Goal: Task Accomplishment & Management: Manage account settings

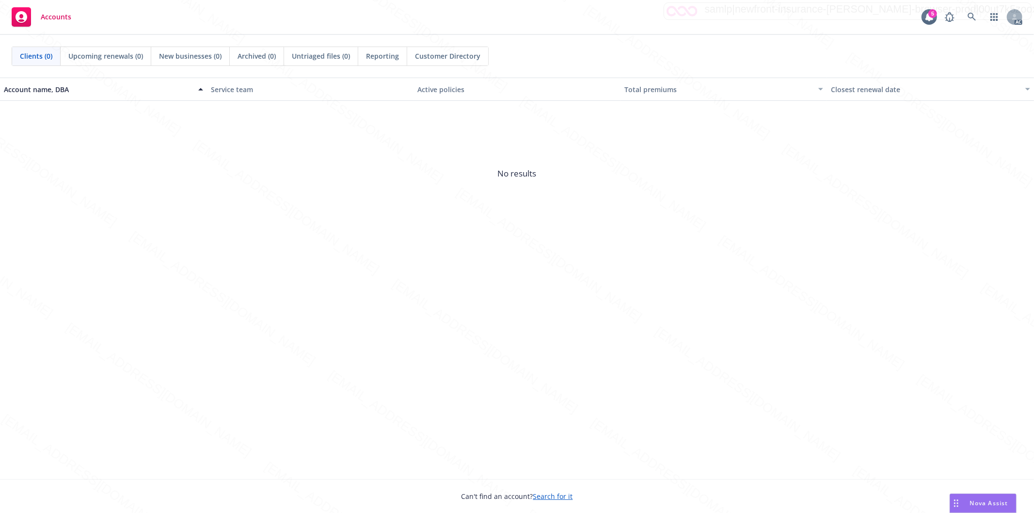
click at [798, 245] on span "No results" at bounding box center [517, 173] width 1034 height 145
click at [975, 15] on icon at bounding box center [972, 17] width 9 height 9
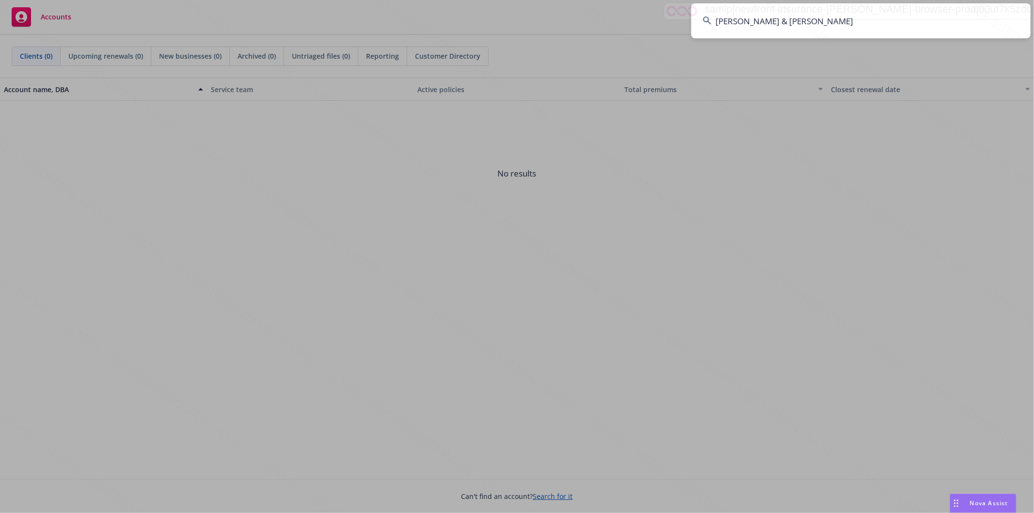
type input "[PERSON_NAME] & [PERSON_NAME]"
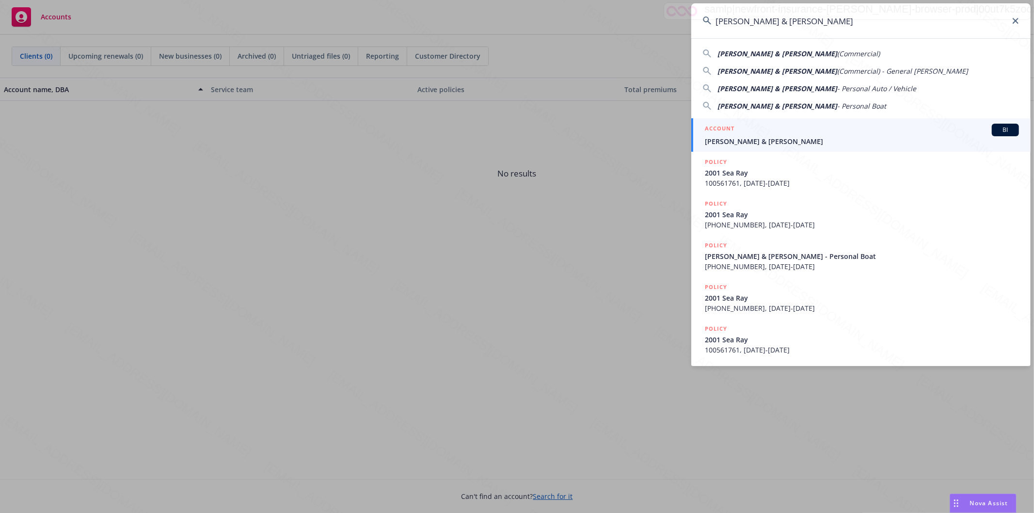
click at [877, 26] on input "[PERSON_NAME] & [PERSON_NAME]" at bounding box center [860, 20] width 339 height 35
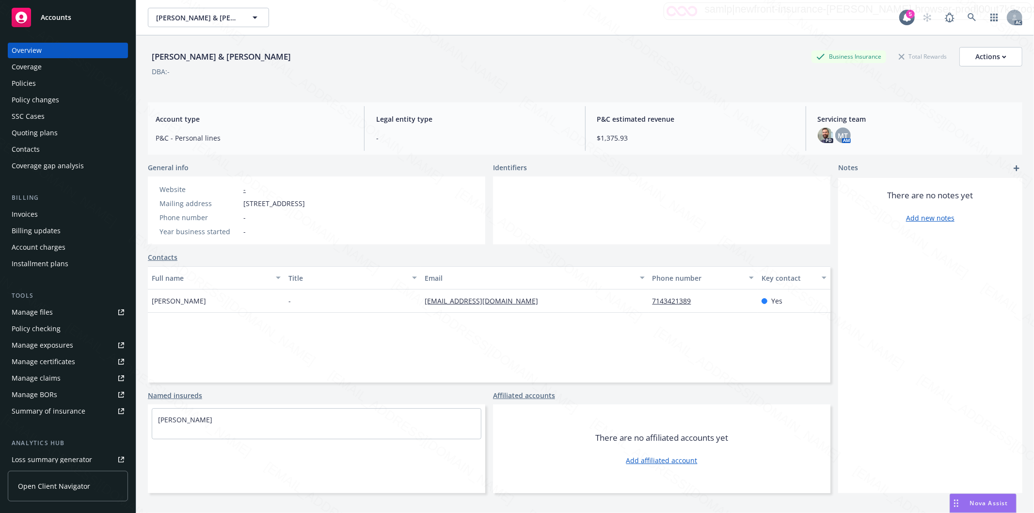
click at [52, 83] on div "Policies" at bounding box center [68, 84] width 112 height 16
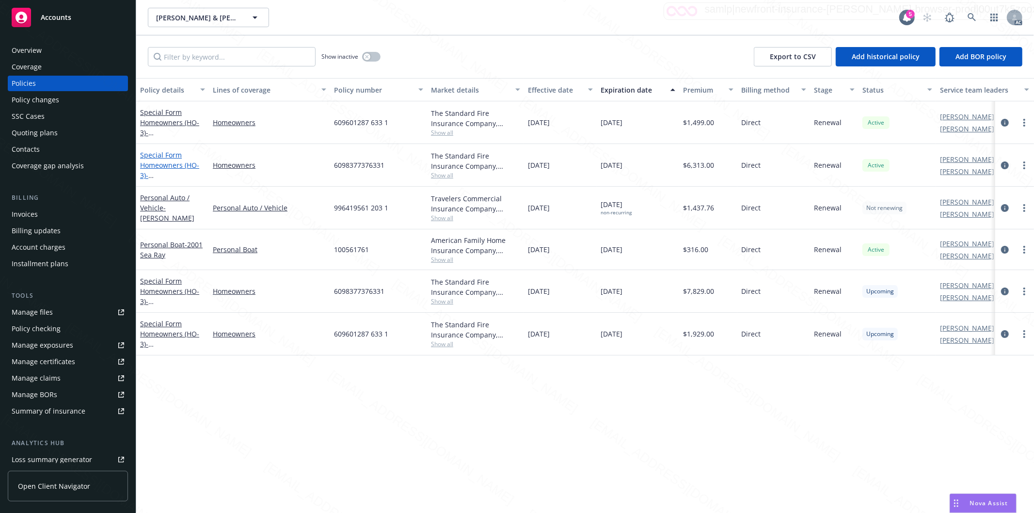
click at [172, 164] on link "Special Form Homeowners (HO-3) - 9462 [STREET_ADDRESS]" at bounding box center [171, 170] width 62 height 40
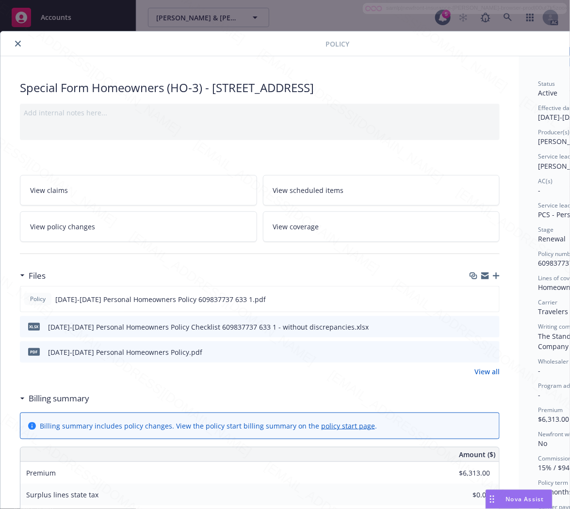
click at [71, 399] on h3 "Billing summary" at bounding box center [59, 398] width 61 height 13
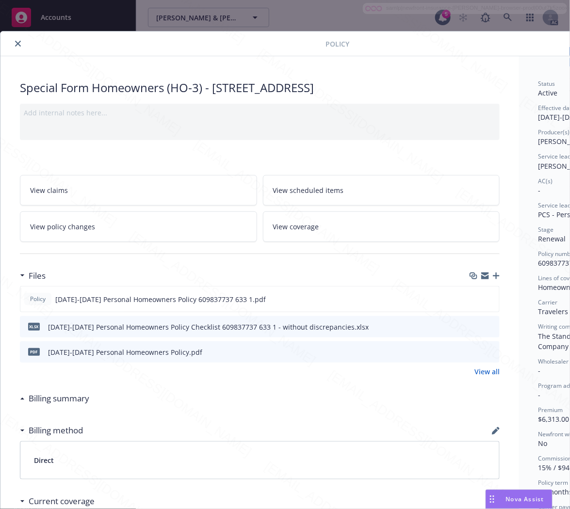
scroll to position [0, 105]
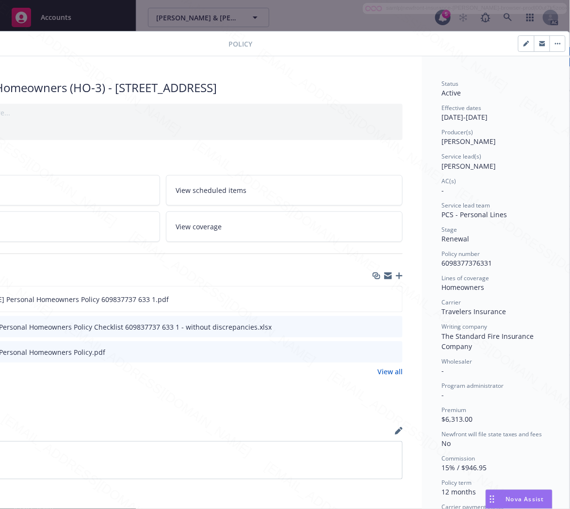
drag, startPoint x: 369, startPoint y: 299, endPoint x: 300, endPoint y: 394, distance: 117.5
click at [374, 299] on icon "download file" at bounding box center [377, 298] width 6 height 6
click at [549, 42] on button "button" at bounding box center [557, 44] width 16 height 16
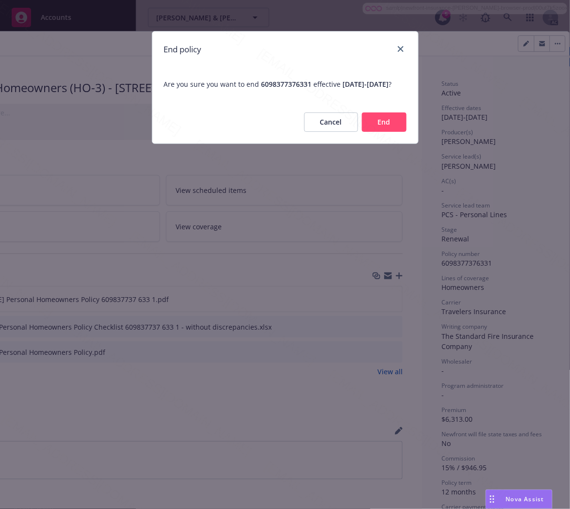
click at [400, 124] on button "End" at bounding box center [384, 121] width 45 height 19
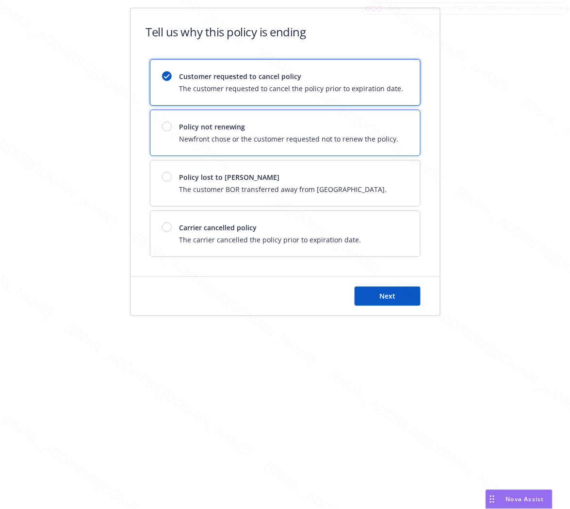
click at [401, 127] on div "Policy not renewing Newfront chose or the customer requested not to renew the p…" at bounding box center [285, 133] width 270 height 46
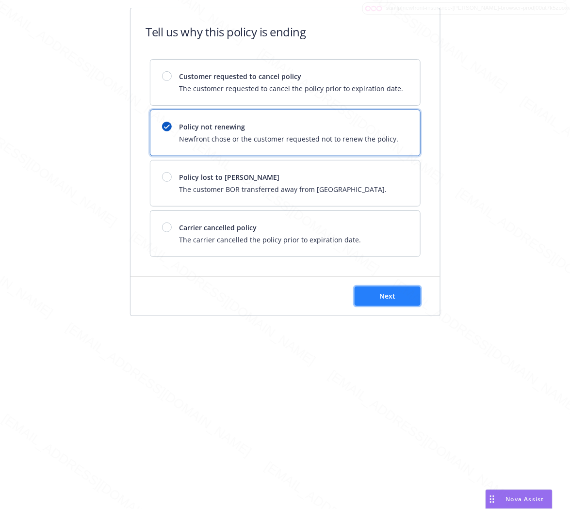
click at [393, 300] on span "Next" at bounding box center [387, 295] width 16 height 9
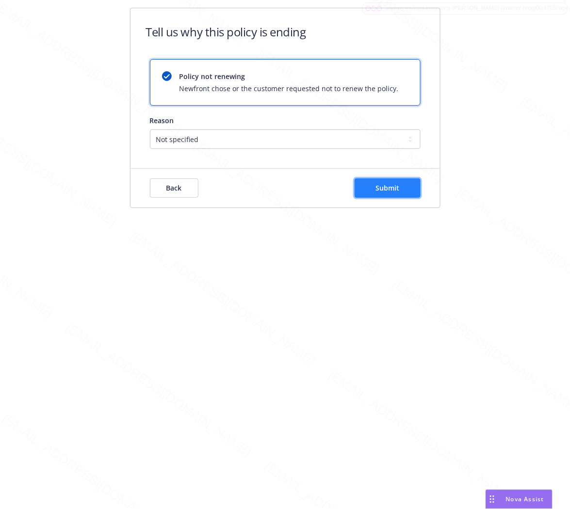
click at [382, 193] on button "Submit" at bounding box center [387, 187] width 66 height 19
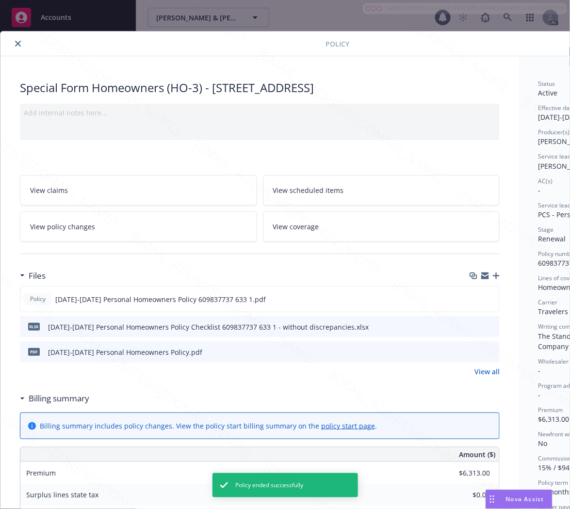
scroll to position [29, 0]
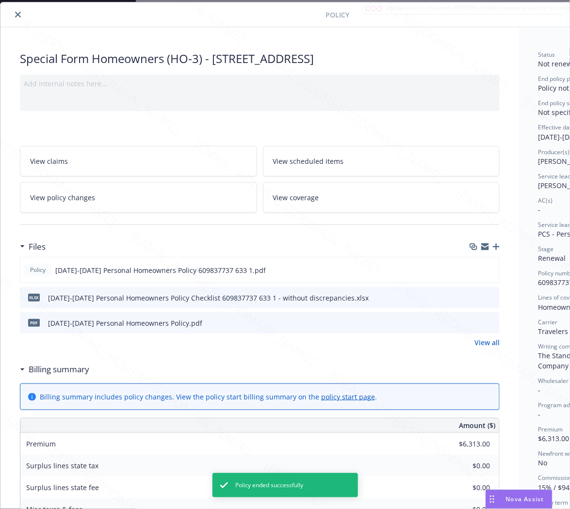
click at [17, 15] on icon "close" at bounding box center [18, 15] width 6 height 6
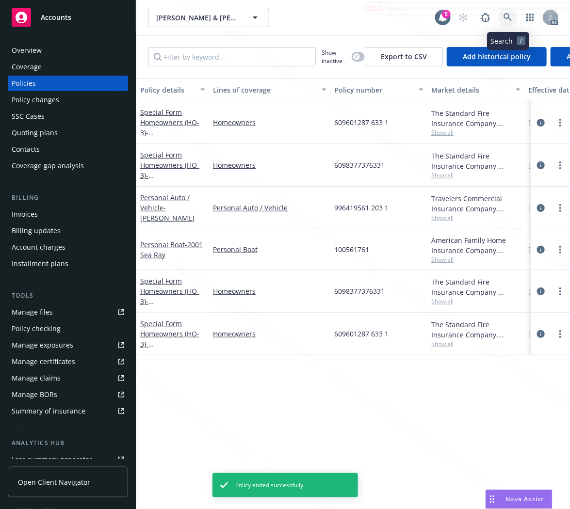
click at [506, 18] on icon at bounding box center [507, 17] width 8 height 8
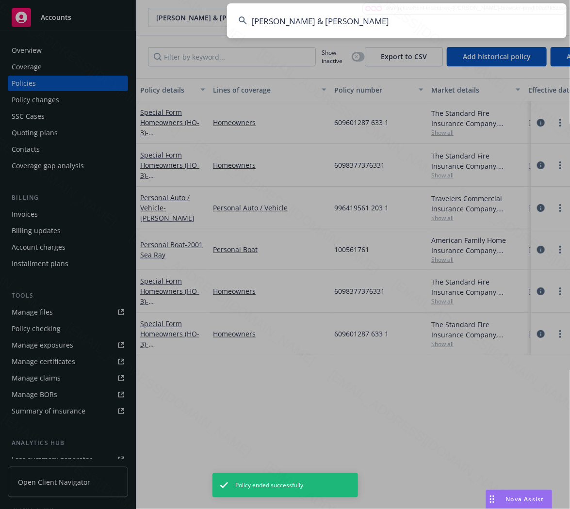
type input "[PERSON_NAME] & [PERSON_NAME]"
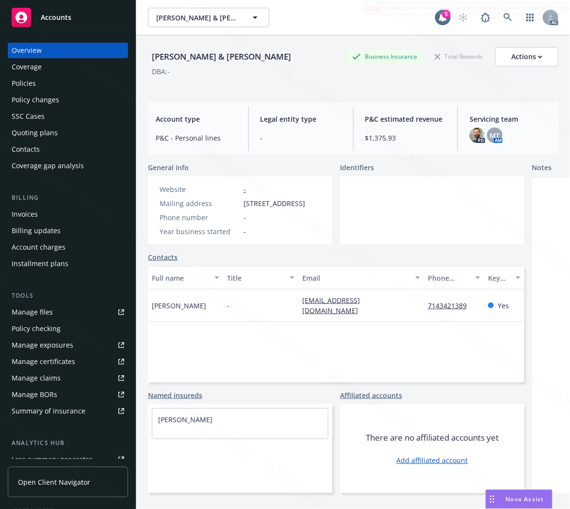
click at [30, 81] on div "Policies" at bounding box center [24, 84] width 24 height 16
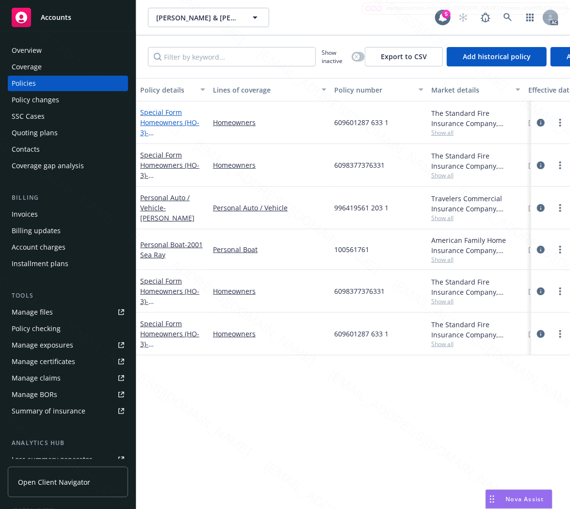
click at [148, 118] on link "Special Form Homeowners (HO-3) - [STREET_ADDRESS][PERSON_NAME]" at bounding box center [171, 133] width 62 height 50
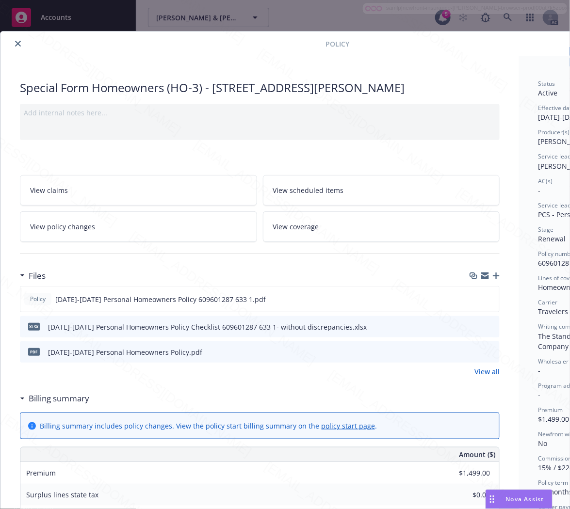
click at [66, 401] on h3 "Billing summary" at bounding box center [59, 398] width 61 height 13
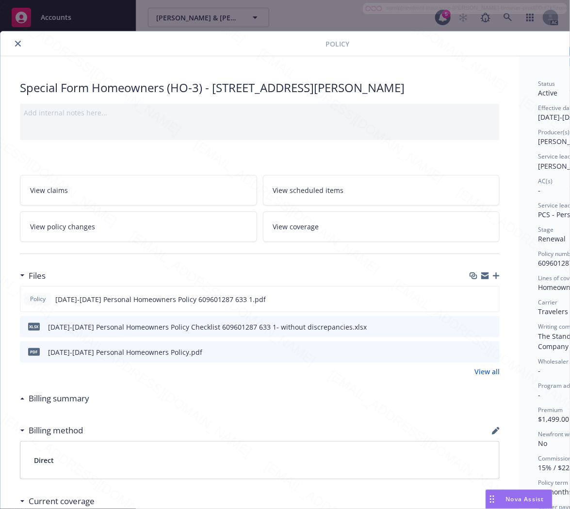
scroll to position [0, 105]
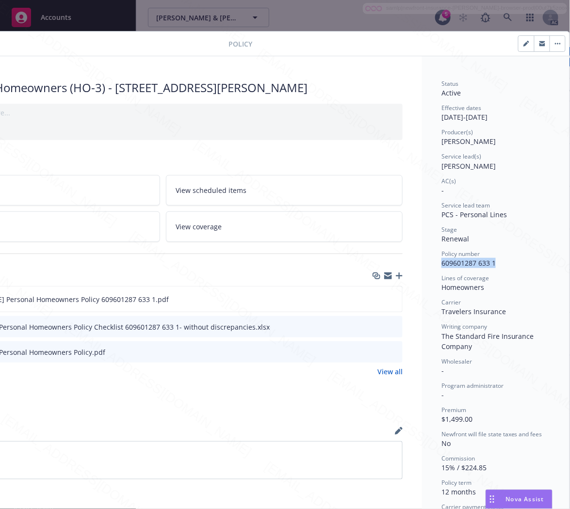
drag, startPoint x: 490, startPoint y: 264, endPoint x: 430, endPoint y: 264, distance: 59.6
click at [430, 264] on div "Status Active Effective dates [DATE] - [DATE] Producer(s) [PERSON_NAME] Service…" at bounding box center [495, 432] width 147 height 753
copy span "609601287 633 1"
click at [373, 300] on icon "download file" at bounding box center [377, 299] width 8 height 8
click at [555, 43] on icon "button" at bounding box center [558, 44] width 6 height 2
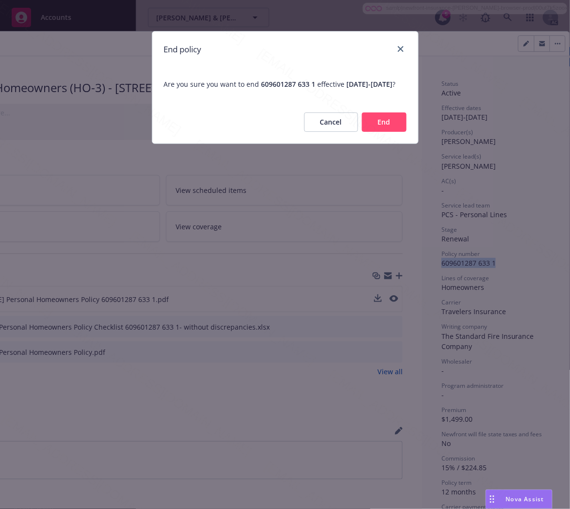
click at [378, 132] on button "End" at bounding box center [384, 121] width 45 height 19
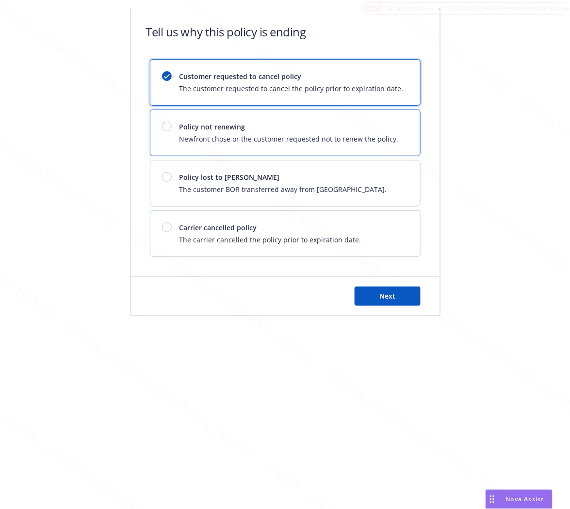
click at [378, 136] on span "Newfront chose or the customer requested not to renew the policy." at bounding box center [288, 139] width 219 height 10
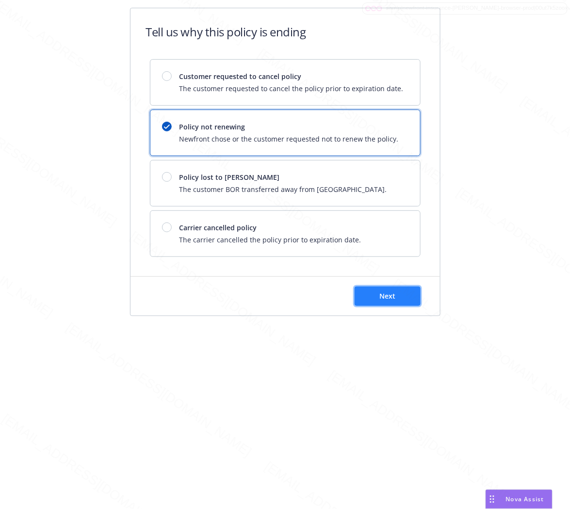
click at [381, 296] on span "Next" at bounding box center [387, 295] width 16 height 9
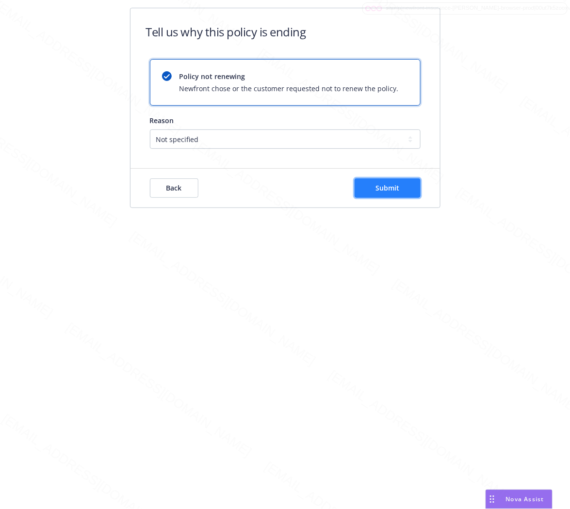
click at [404, 187] on button "Submit" at bounding box center [387, 187] width 66 height 19
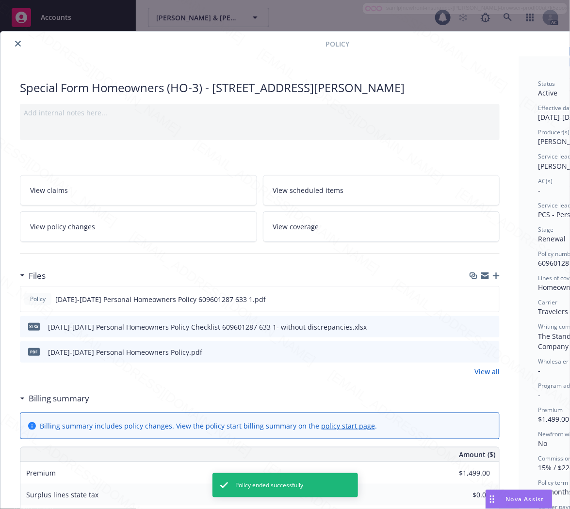
scroll to position [29, 0]
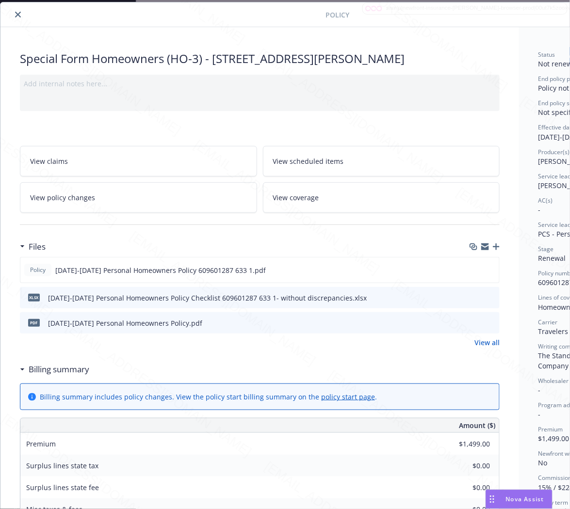
click at [16, 13] on icon "close" at bounding box center [18, 15] width 6 height 6
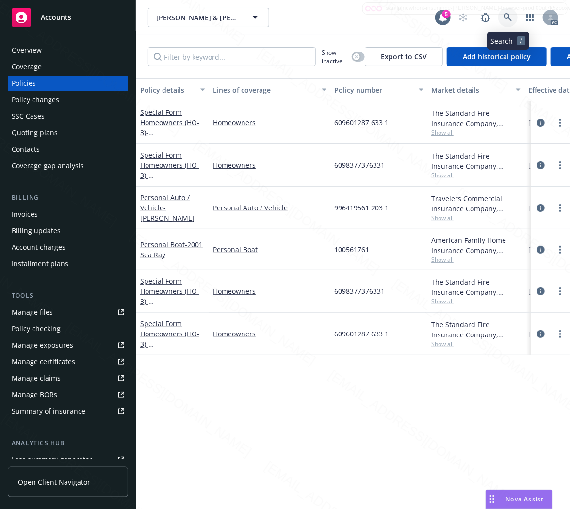
click at [506, 16] on icon at bounding box center [507, 17] width 9 height 9
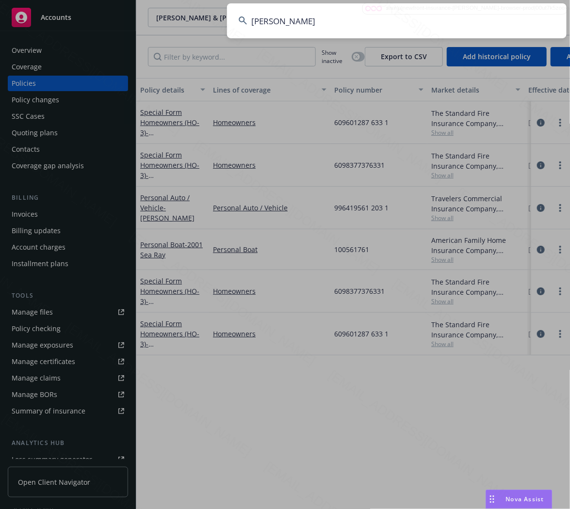
type input "[PERSON_NAME]"
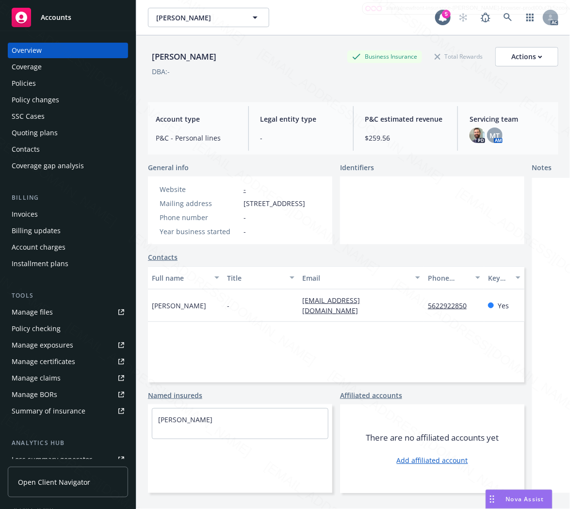
click at [23, 86] on div "Policies" at bounding box center [24, 84] width 24 height 16
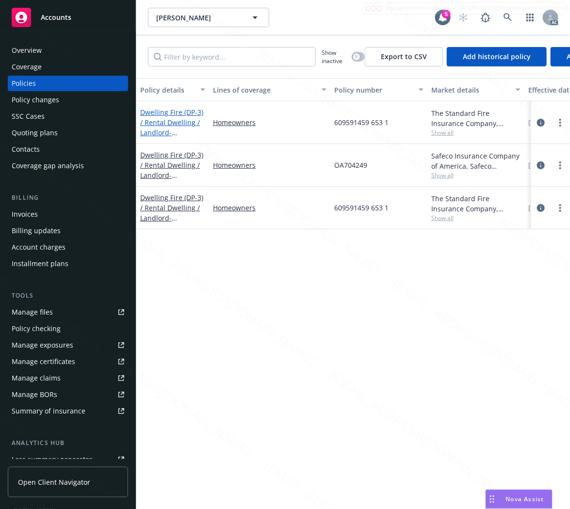
click at [175, 120] on link "Dwelling Fire (DP-3) / Rental Dwelling / Landlord - [STREET_ADDRESS]" at bounding box center [171, 128] width 63 height 40
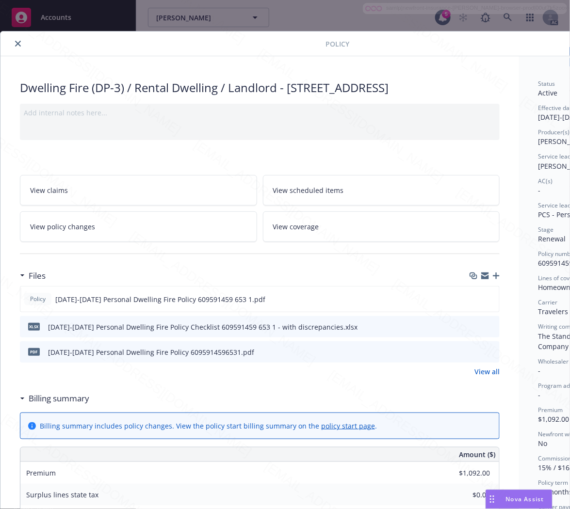
click at [82, 401] on h3 "Billing summary" at bounding box center [59, 398] width 61 height 13
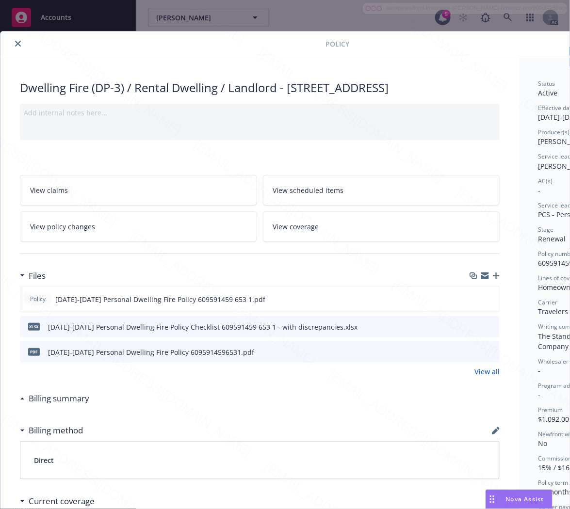
scroll to position [0, 105]
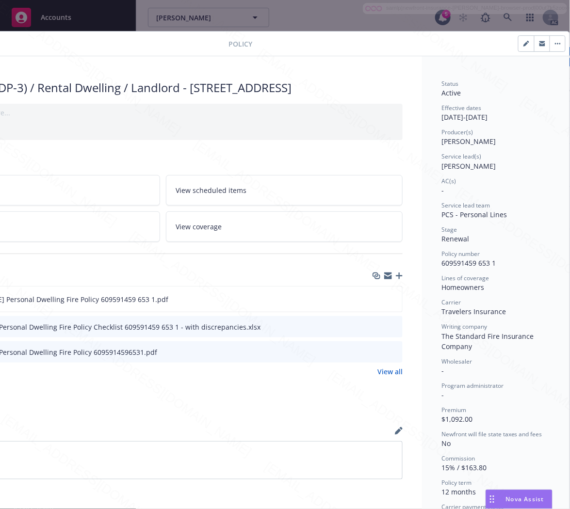
click at [493, 262] on div "Policy number 609591459 653 1" at bounding box center [495, 259] width 109 height 18
drag, startPoint x: 493, startPoint y: 262, endPoint x: 425, endPoint y: 257, distance: 67.6
click at [425, 257] on div "Status Active Effective dates [DATE] - [DATE] Producer(s) [PERSON_NAME] Service…" at bounding box center [495, 432] width 147 height 753
click at [502, 267] on div "Policy number 609591459 653 1" at bounding box center [495, 259] width 109 height 18
drag, startPoint x: 476, startPoint y: 263, endPoint x: 433, endPoint y: 264, distance: 42.7
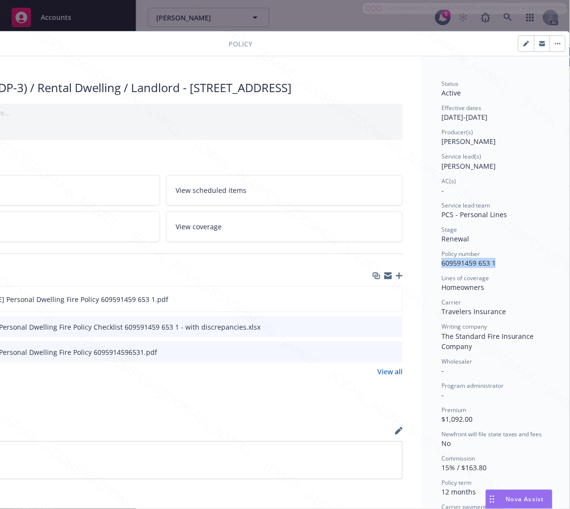
click at [441, 264] on div "Policy number 609591459 653 1" at bounding box center [495, 259] width 109 height 18
click at [374, 298] on icon "download file" at bounding box center [377, 298] width 6 height 6
click at [549, 42] on button "button" at bounding box center [557, 44] width 16 height 16
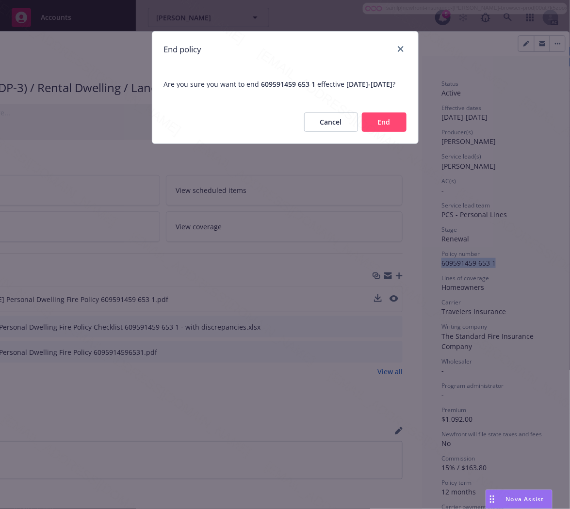
click at [376, 132] on button "End" at bounding box center [384, 121] width 45 height 19
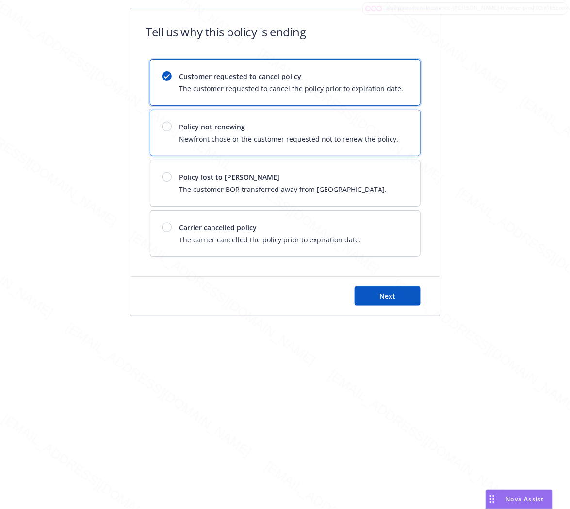
click at [376, 133] on div "Policy not renewing Newfront chose or the customer requested not to renew the p…" at bounding box center [288, 133] width 219 height 22
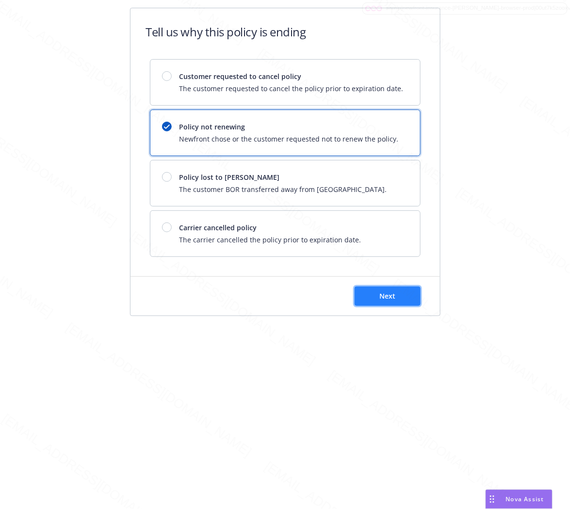
click at [392, 291] on span "Next" at bounding box center [387, 295] width 16 height 9
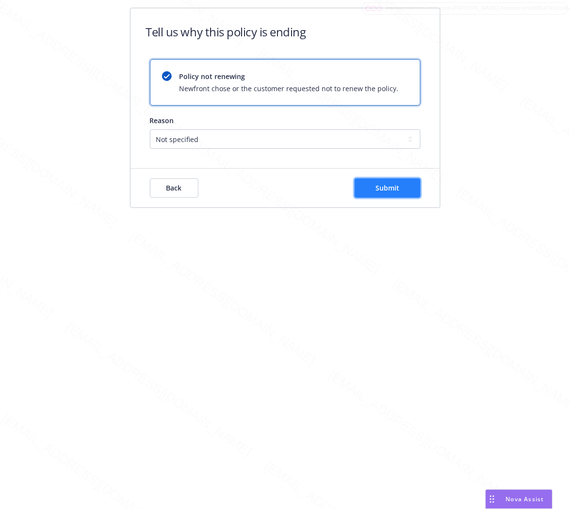
click at [395, 190] on span "Submit" at bounding box center [387, 187] width 24 height 9
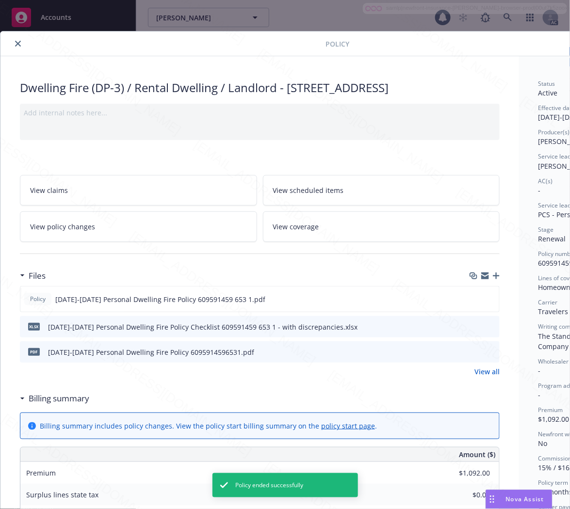
scroll to position [29, 0]
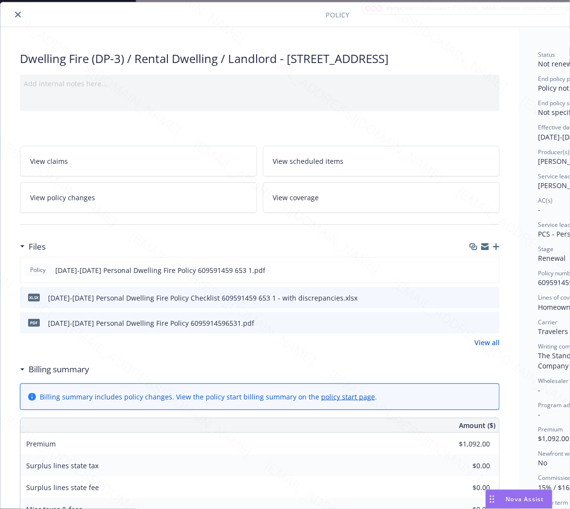
click at [16, 15] on icon "close" at bounding box center [18, 15] width 6 height 6
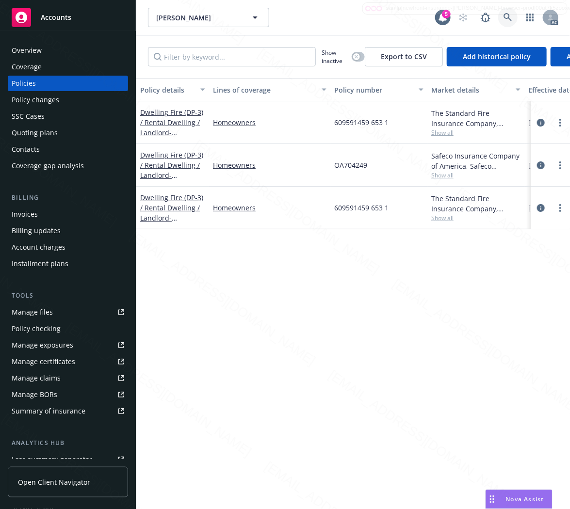
click at [507, 15] on icon at bounding box center [507, 17] width 9 height 9
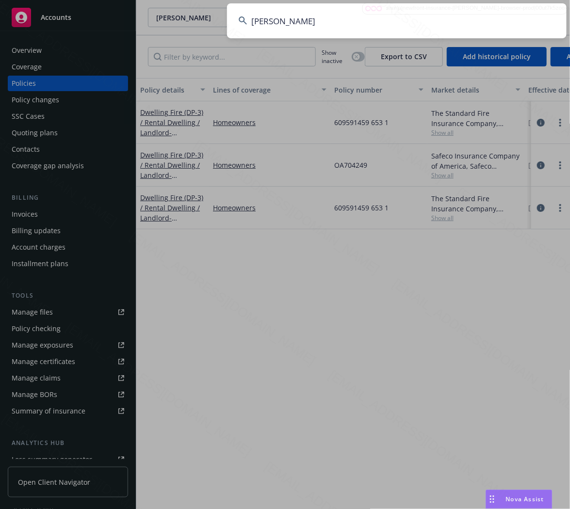
type input "[PERSON_NAME]"
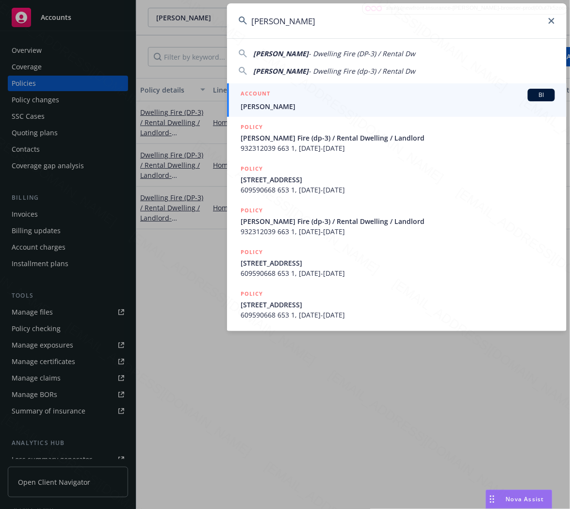
click at [410, 25] on input "[PERSON_NAME]" at bounding box center [396, 20] width 339 height 35
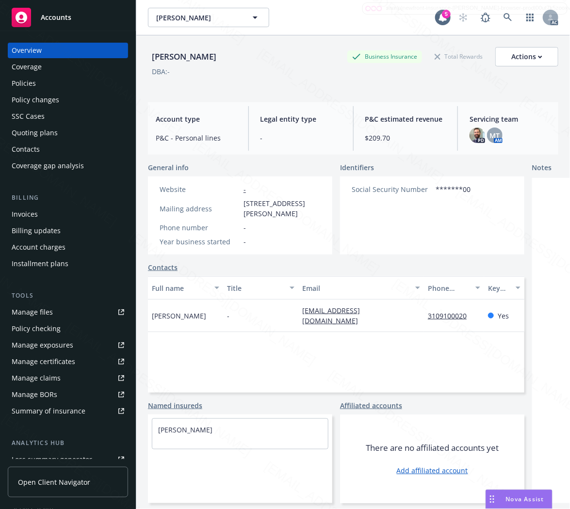
click at [35, 81] on div "Policies" at bounding box center [24, 84] width 24 height 16
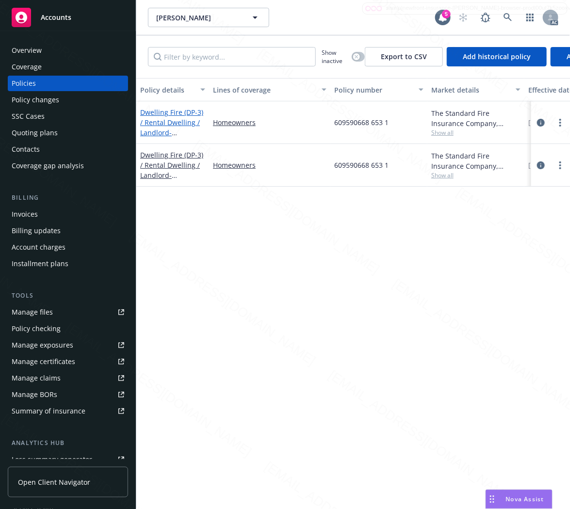
click at [176, 109] on link "Dwelling Fire (DP-3) / Rental Dwelling / Landlord - [STREET_ADDRESS]" at bounding box center [171, 128] width 63 height 40
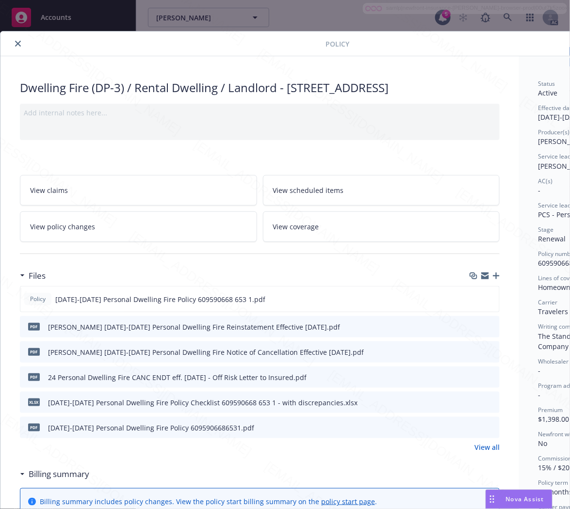
click at [94, 242] on link "View policy changes" at bounding box center [138, 226] width 237 height 31
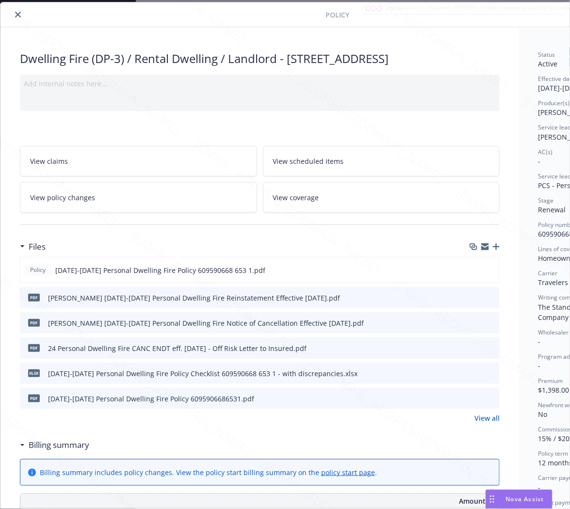
click at [54, 451] on h3 "Billing summary" at bounding box center [59, 445] width 61 height 13
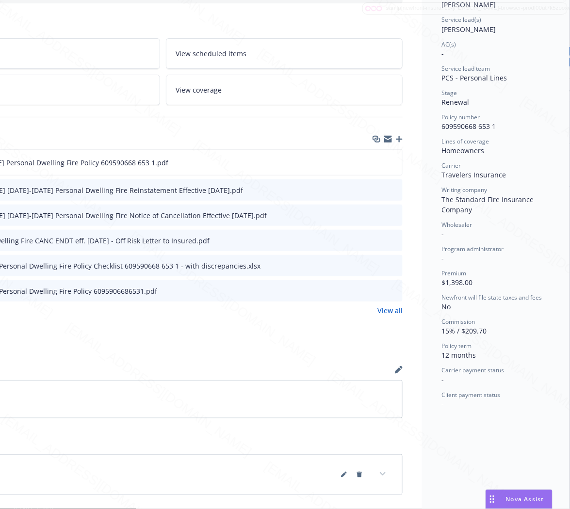
scroll to position [83, 105]
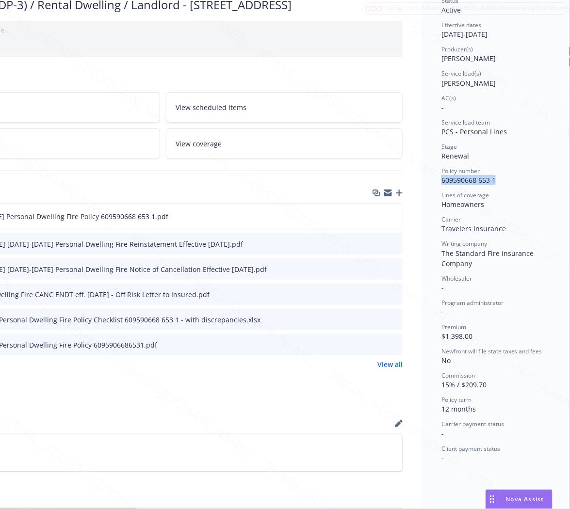
drag, startPoint x: 488, startPoint y: 182, endPoint x: 433, endPoint y: 182, distance: 55.3
click at [441, 182] on div "Policy number 609590668 653 1" at bounding box center [495, 176] width 109 height 18
copy span "609590668 653 1"
click at [373, 220] on icon "download file" at bounding box center [377, 216] width 8 height 8
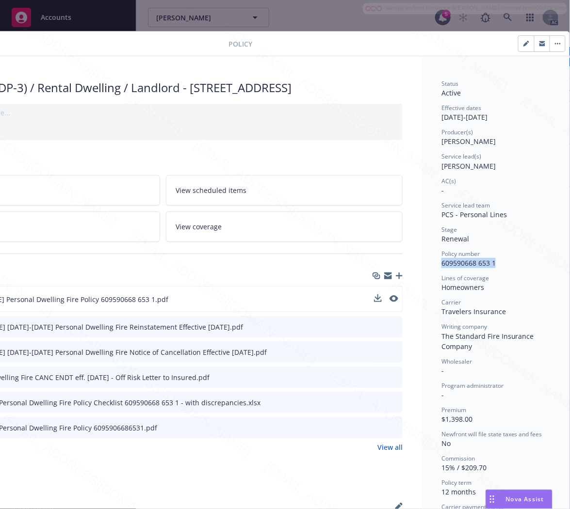
click at [557, 43] on icon "button" at bounding box center [557, 43] width 1 height 1
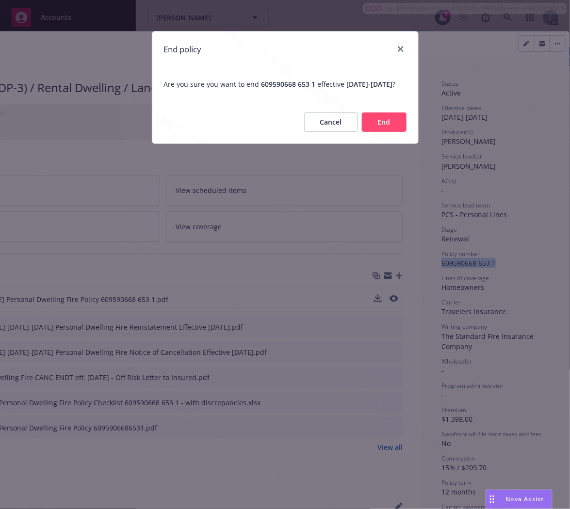
click at [390, 129] on button "End" at bounding box center [384, 121] width 45 height 19
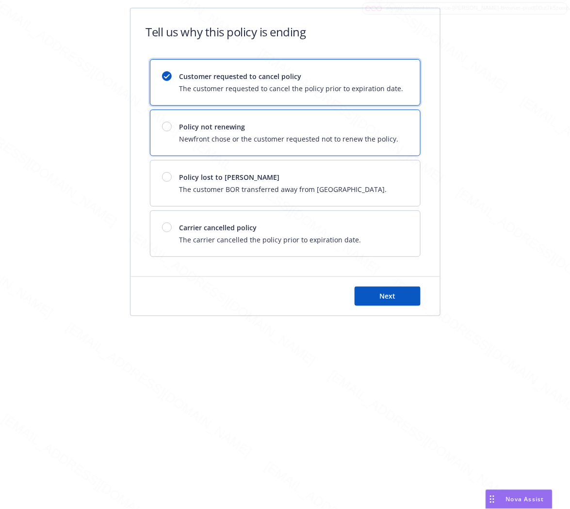
click at [390, 128] on span "Policy not renewing" at bounding box center [288, 127] width 219 height 10
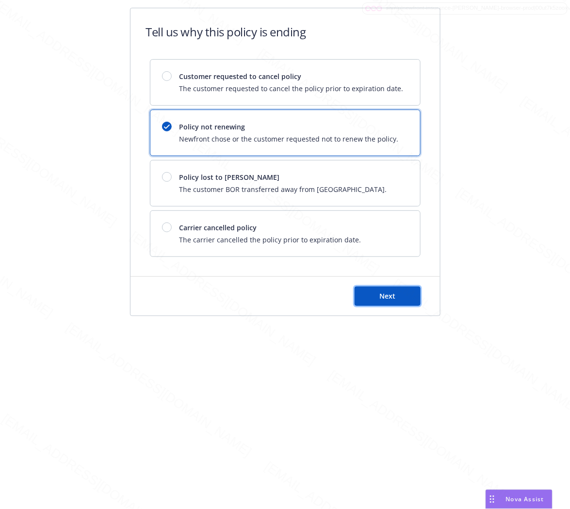
click at [390, 296] on span "Next" at bounding box center [387, 295] width 16 height 9
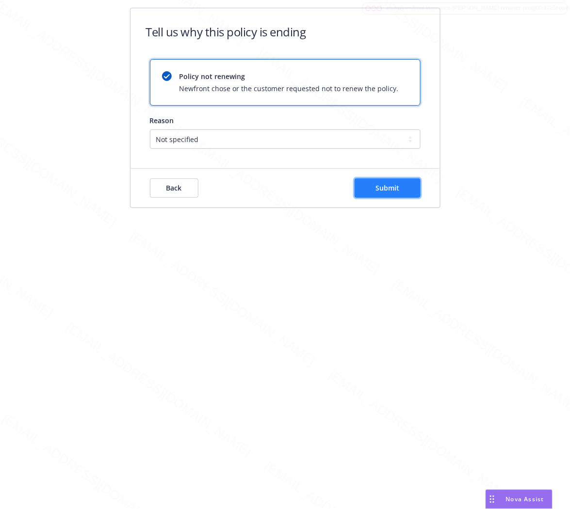
click at [384, 185] on span "Submit" at bounding box center [387, 187] width 24 height 9
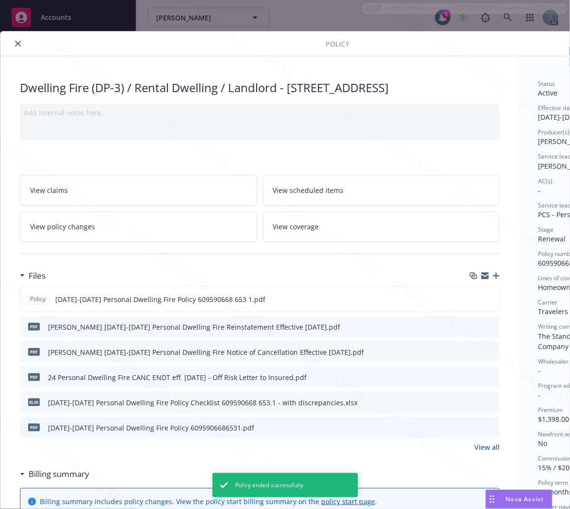
scroll to position [29, 0]
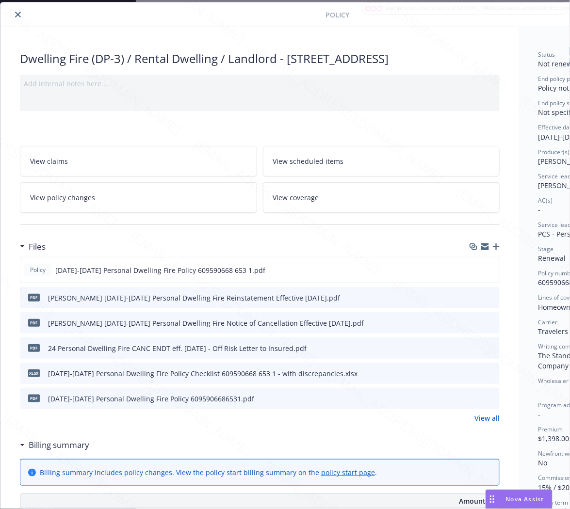
click at [16, 16] on icon "close" at bounding box center [18, 15] width 6 height 6
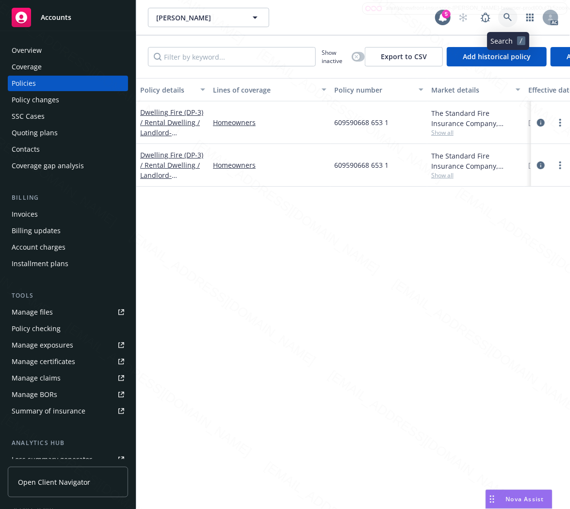
click at [504, 16] on icon at bounding box center [507, 17] width 8 height 8
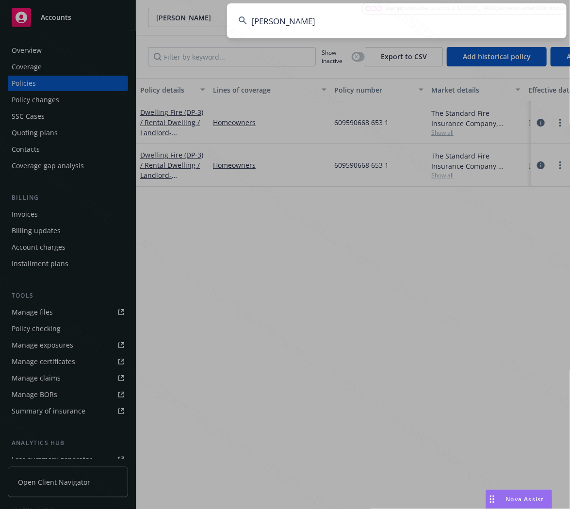
type input "[PERSON_NAME]"
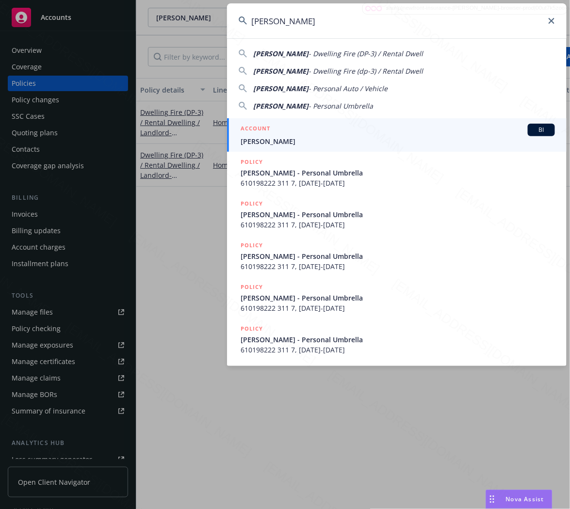
click at [327, 20] on input "[PERSON_NAME]" at bounding box center [396, 20] width 339 height 35
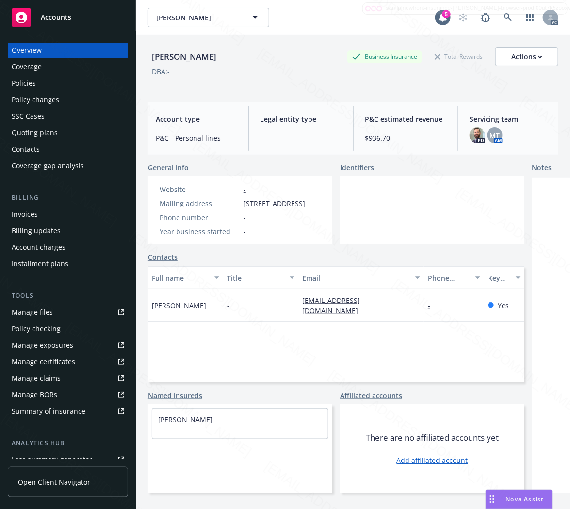
click at [30, 83] on div "Policies" at bounding box center [24, 84] width 24 height 16
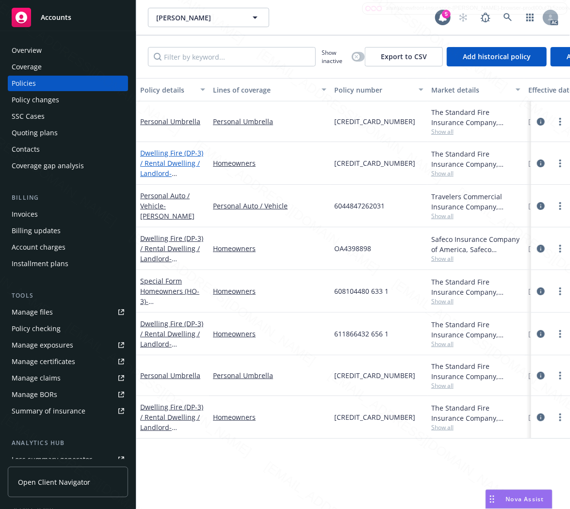
click at [164, 162] on link "Dwelling Fire (DP-3) / Rental Dwelling / Landlord - [STREET_ADDRESS]" at bounding box center [171, 168] width 63 height 40
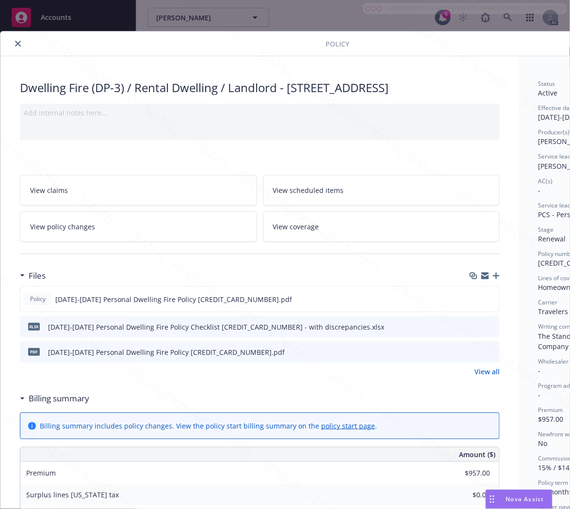
click at [65, 399] on h3 "Billing summary" at bounding box center [59, 398] width 61 height 13
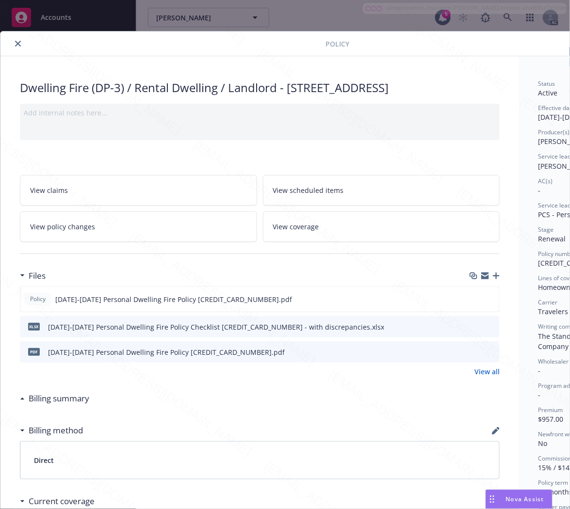
scroll to position [0, 105]
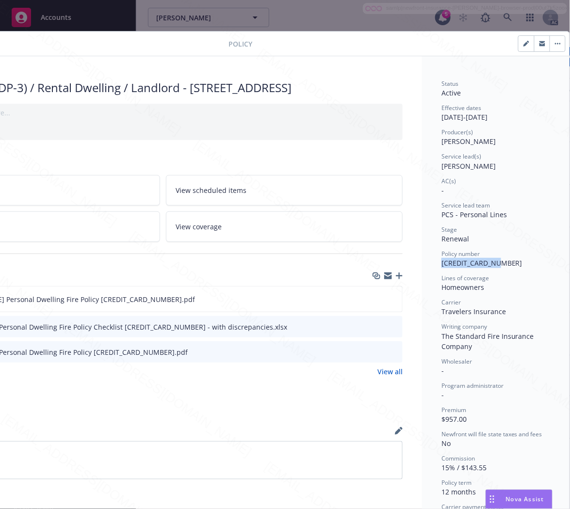
drag, startPoint x: 493, startPoint y: 263, endPoint x: 434, endPoint y: 263, distance: 59.6
click at [441, 263] on div "Policy number [CREDIT_CARD_NUMBER]" at bounding box center [495, 259] width 109 height 18
copy span "[CREDIT_CARD_NUMBER]"
click at [373, 299] on icon "download file" at bounding box center [377, 299] width 8 height 8
click at [555, 43] on icon "button" at bounding box center [558, 44] width 6 height 2
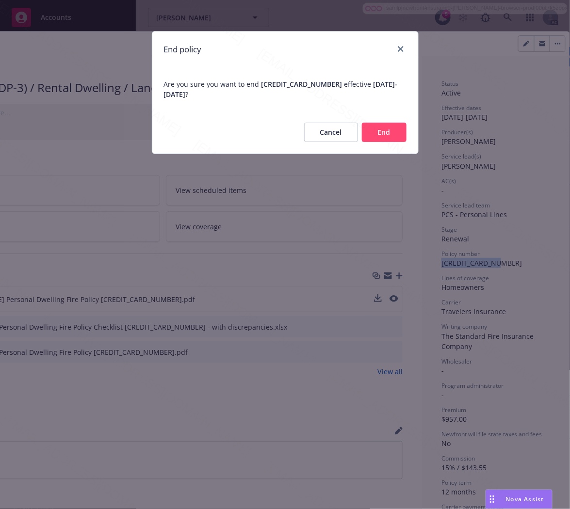
click at [384, 126] on button "End" at bounding box center [384, 132] width 45 height 19
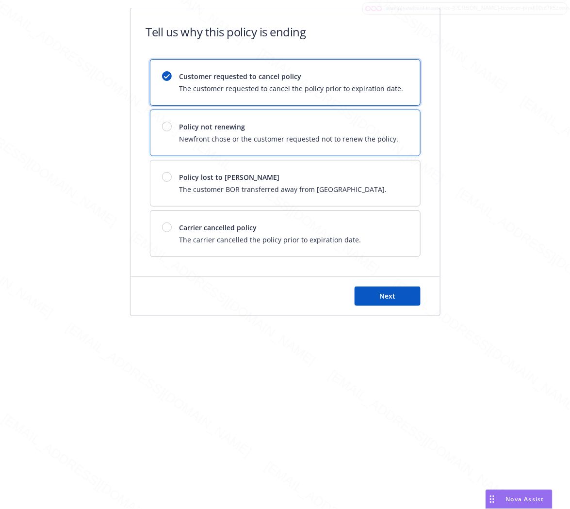
click at [384, 126] on span "Policy not renewing" at bounding box center [288, 127] width 219 height 10
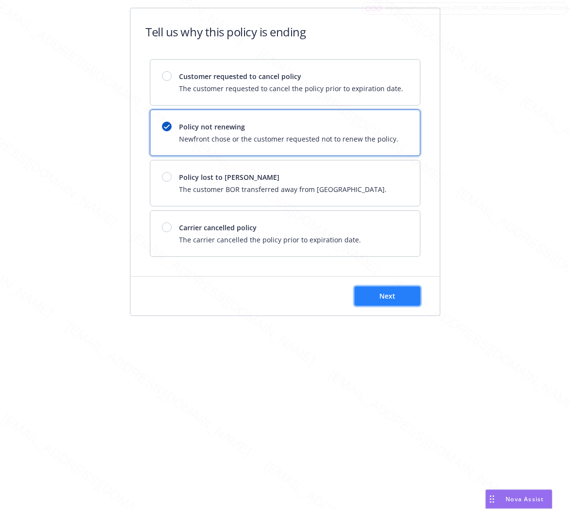
click at [380, 292] on span "Next" at bounding box center [387, 295] width 16 height 9
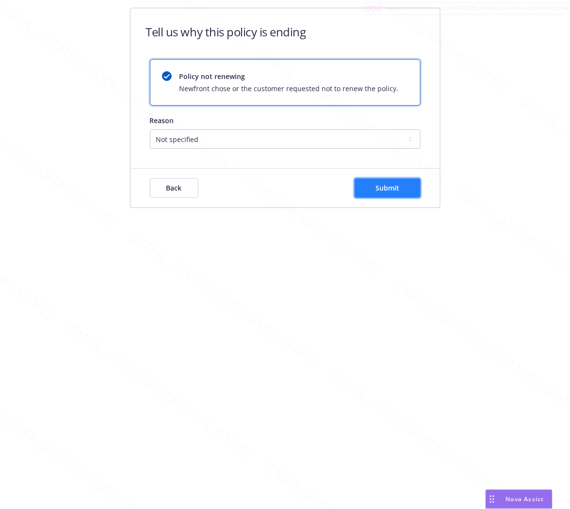
click at [398, 187] on span "Submit" at bounding box center [387, 187] width 24 height 9
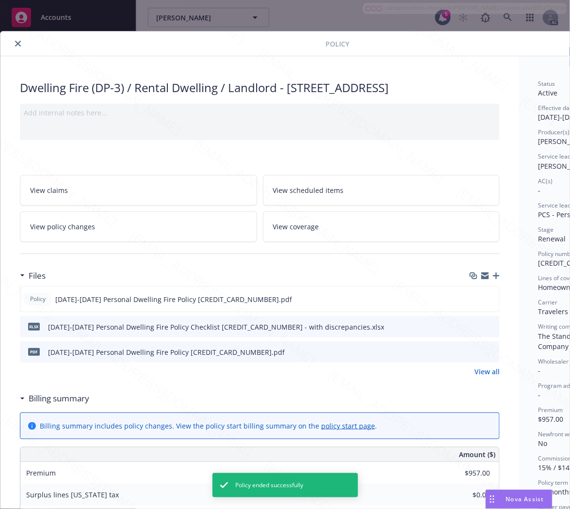
scroll to position [29, 0]
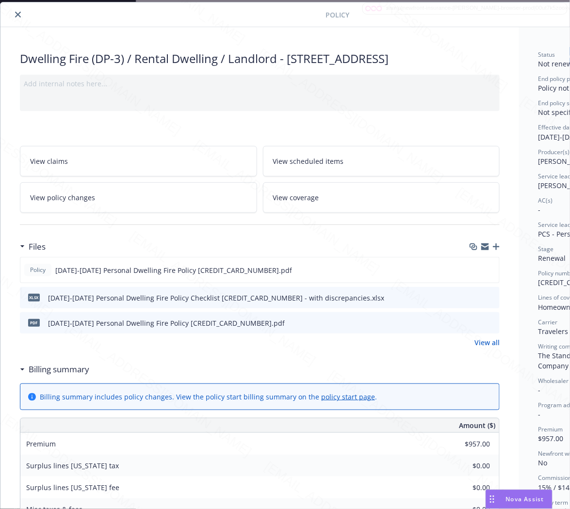
click at [16, 15] on icon "close" at bounding box center [18, 15] width 6 height 6
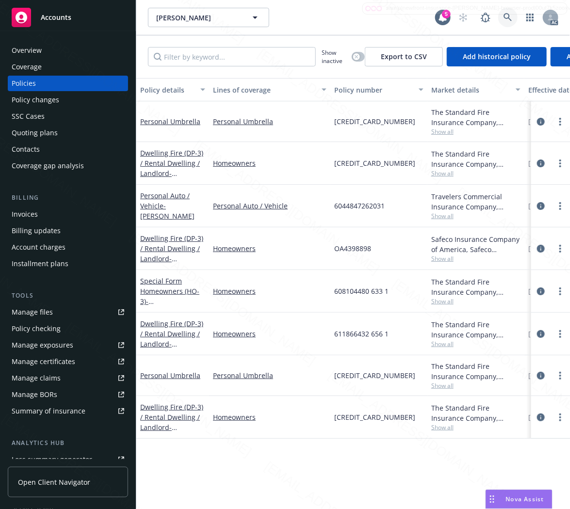
click at [506, 16] on icon at bounding box center [507, 17] width 9 height 9
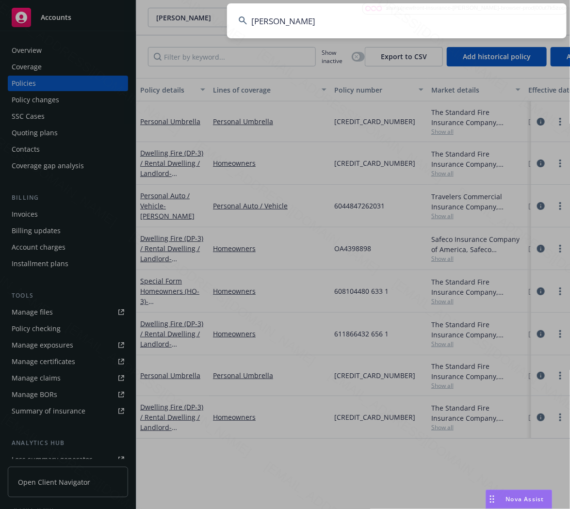
type input "[PERSON_NAME]"
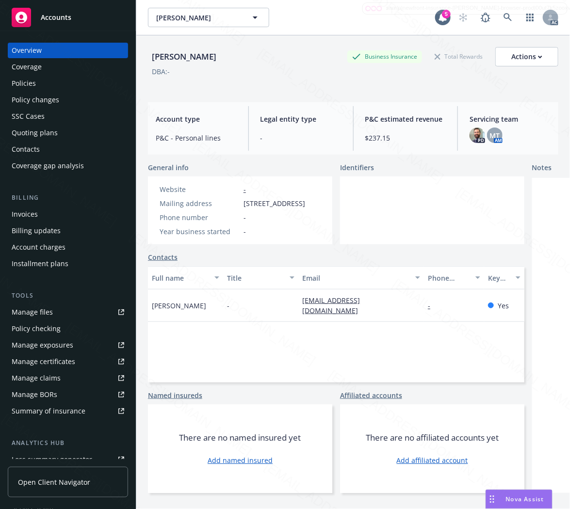
click at [31, 80] on div "Policies" at bounding box center [24, 84] width 24 height 16
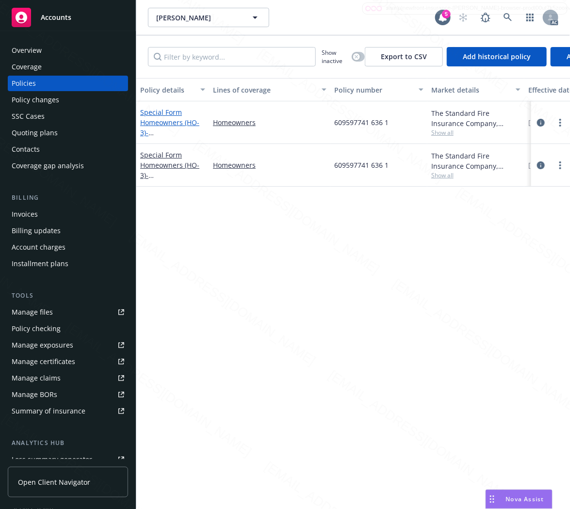
click at [158, 117] on link "Special Form Homeowners (HO-3) - [STREET_ADDRESS]" at bounding box center [171, 128] width 62 height 40
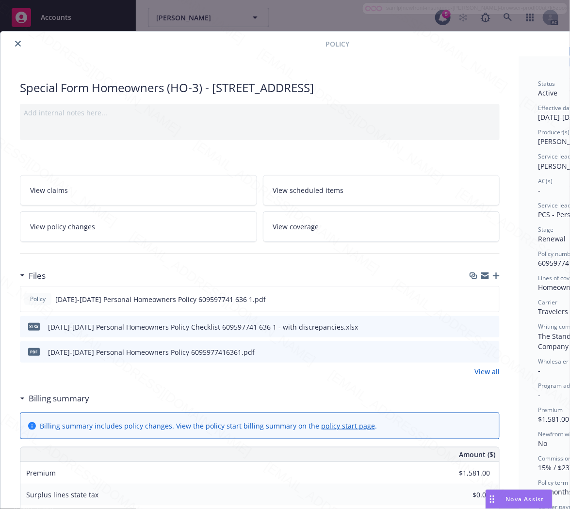
click at [64, 398] on h3 "Billing summary" at bounding box center [59, 398] width 61 height 13
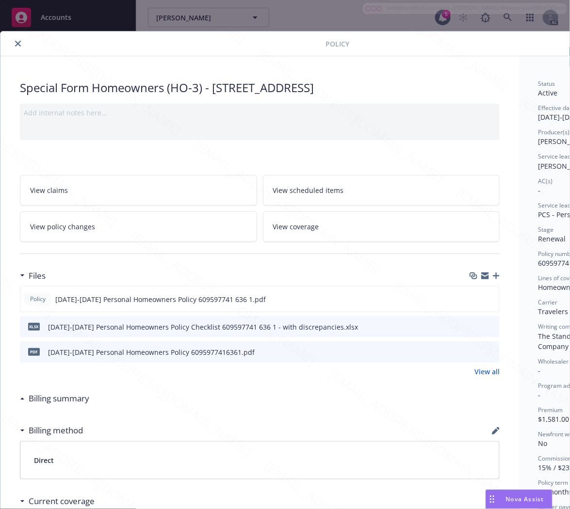
scroll to position [0, 105]
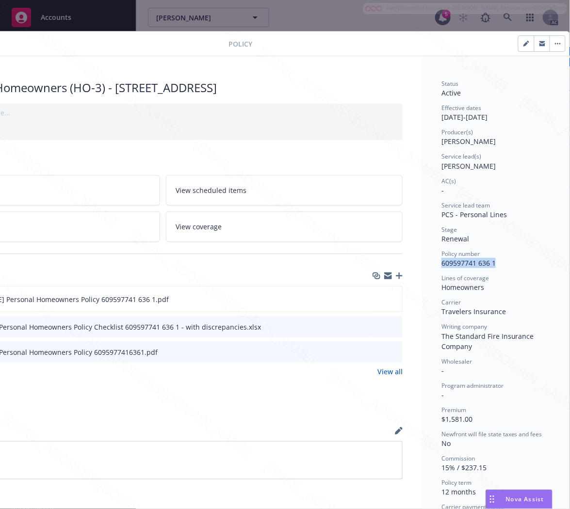
drag, startPoint x: 490, startPoint y: 262, endPoint x: 430, endPoint y: 262, distance: 59.1
click at [430, 262] on div "Status Active Effective dates [DATE] - [DATE] Producer(s) [PERSON_NAME] Service…" at bounding box center [495, 432] width 147 height 753
copy span "609597741 636 1"
click at [373, 300] on icon "download file" at bounding box center [377, 299] width 8 height 8
click at [557, 44] on icon "button" at bounding box center [557, 43] width 1 height 1
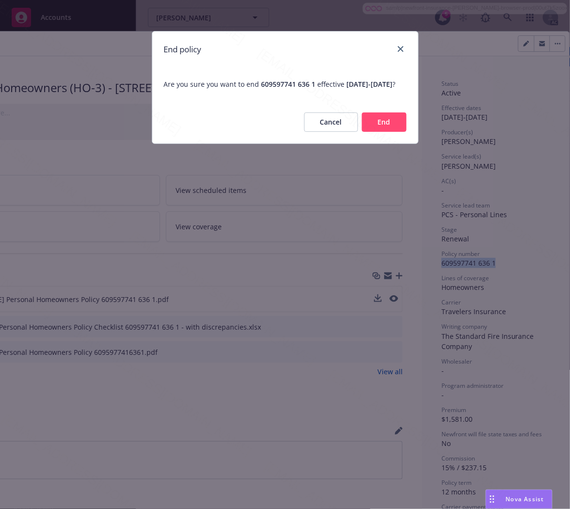
click at [377, 131] on button "End" at bounding box center [384, 121] width 45 height 19
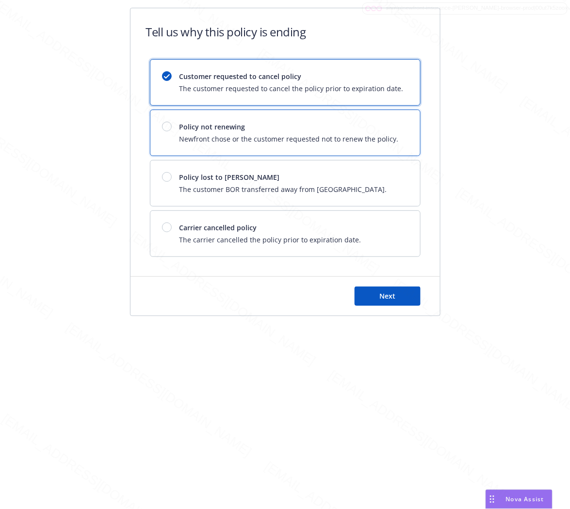
click at [311, 134] on span "Newfront chose or the customer requested not to renew the policy." at bounding box center [288, 139] width 219 height 10
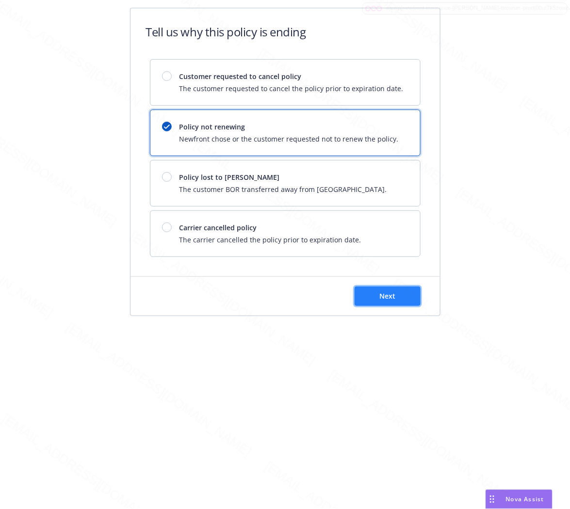
click at [379, 302] on button "Next" at bounding box center [387, 296] width 66 height 19
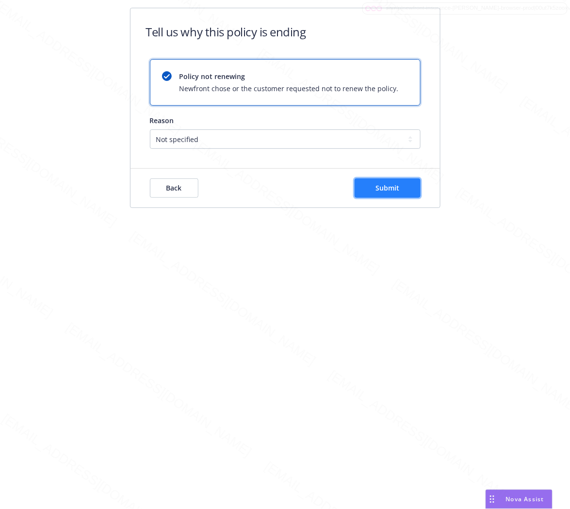
click at [391, 187] on span "Submit" at bounding box center [387, 187] width 24 height 9
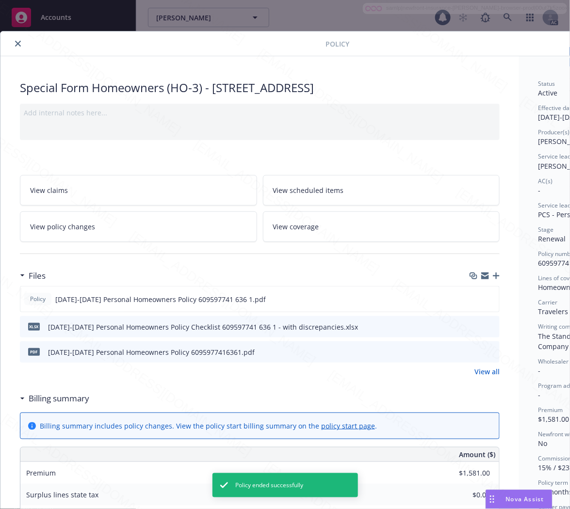
scroll to position [29, 0]
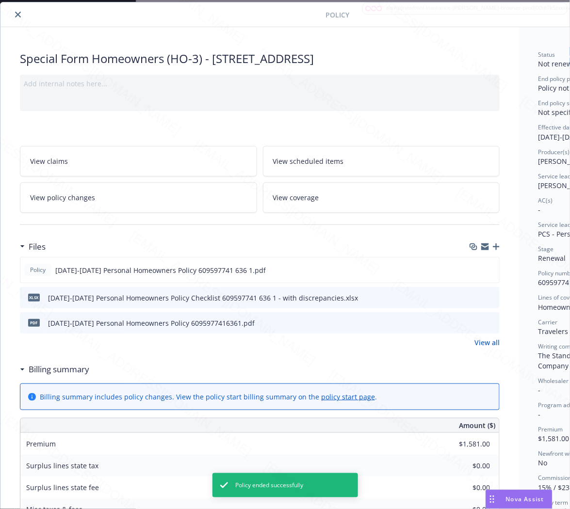
click at [15, 13] on icon "close" at bounding box center [18, 15] width 6 height 6
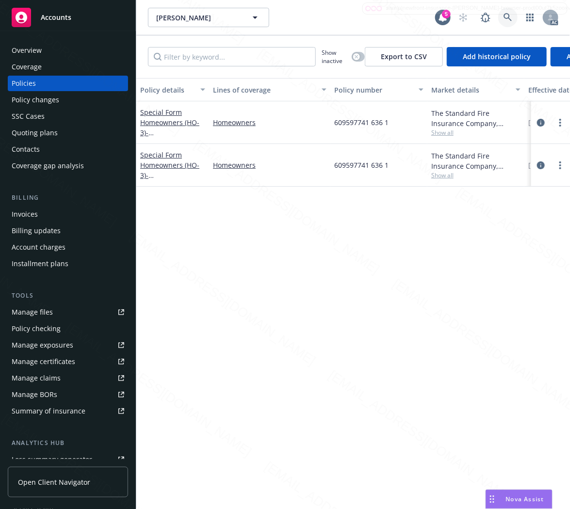
click at [507, 16] on icon at bounding box center [507, 17] width 9 height 9
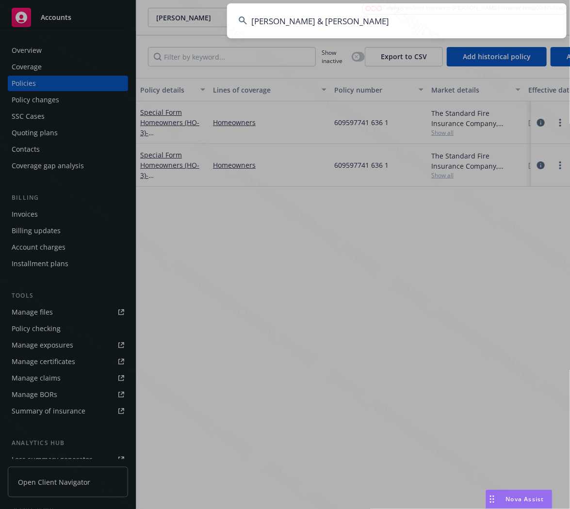
type input "[PERSON_NAME] & [PERSON_NAME]"
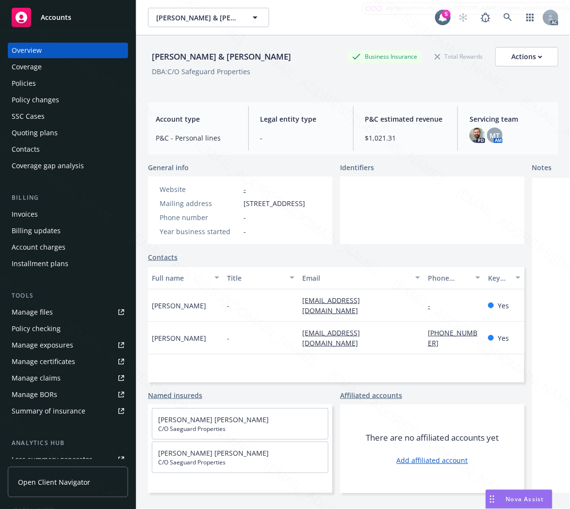
click at [22, 84] on div "Policies" at bounding box center [24, 84] width 24 height 16
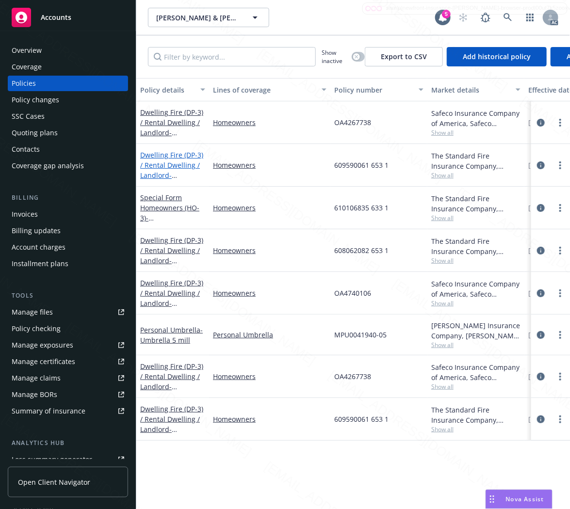
click at [159, 158] on link "Dwelling Fire (DP-3) / Rental Dwelling / Landlord - [STREET_ADDRESS]" at bounding box center [171, 170] width 63 height 40
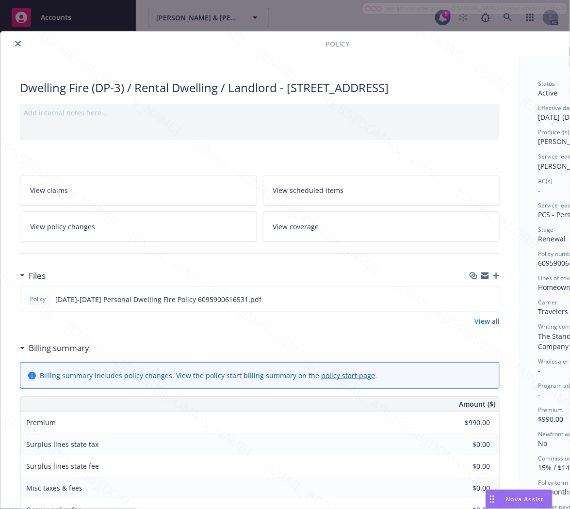
click at [65, 348] on h3 "Billing summary" at bounding box center [59, 348] width 61 height 13
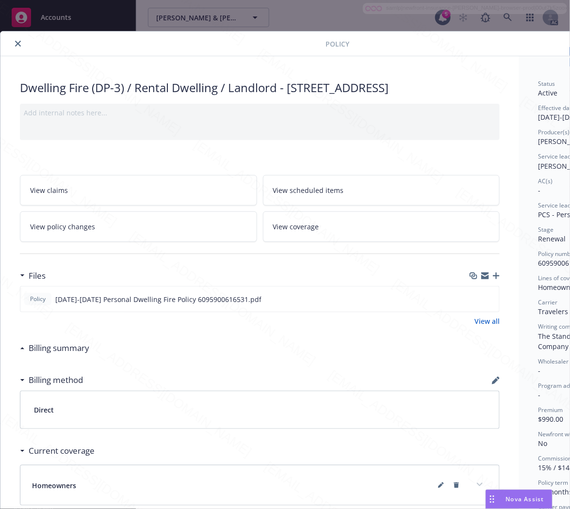
scroll to position [0, 105]
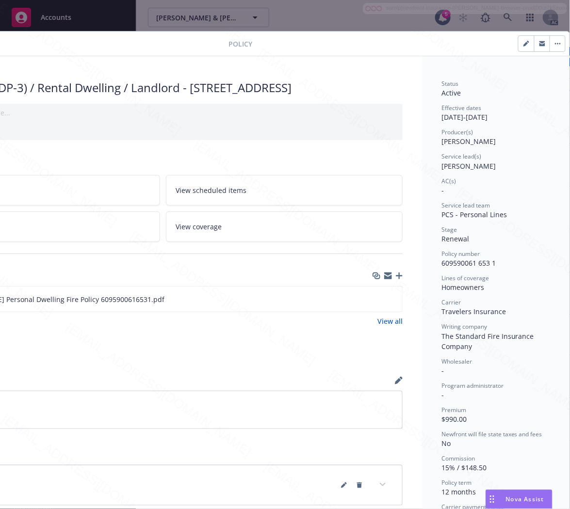
click at [492, 259] on div "Policy number 609590061 653 1" at bounding box center [495, 259] width 109 height 18
drag, startPoint x: 491, startPoint y: 261, endPoint x: 433, endPoint y: 263, distance: 58.2
click at [441, 263] on div "Policy number 609590061 653 1" at bounding box center [495, 259] width 109 height 18
copy span "609590061 653 1"
click at [373, 299] on icon "download file" at bounding box center [377, 299] width 8 height 8
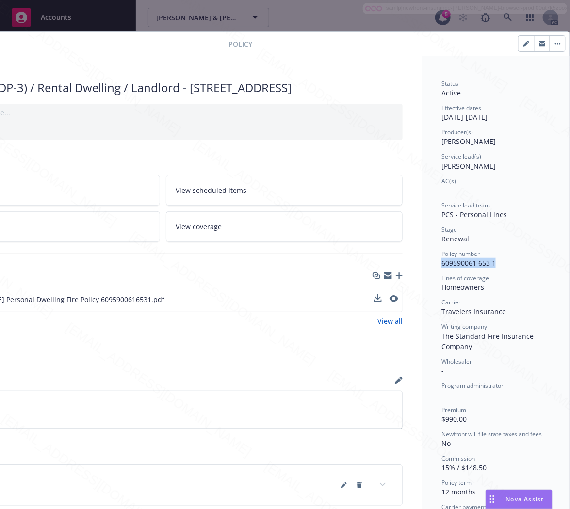
click at [555, 43] on icon "button" at bounding box center [558, 44] width 6 height 2
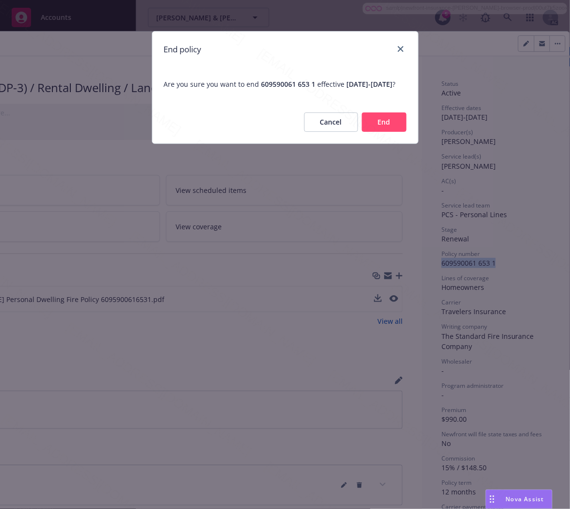
click at [383, 127] on button "End" at bounding box center [384, 121] width 45 height 19
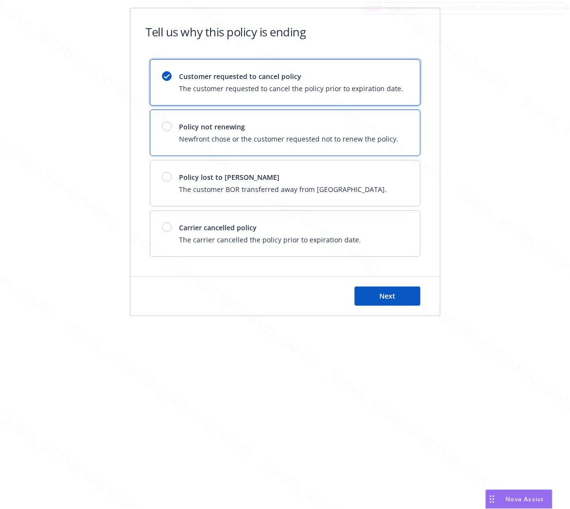
click at [329, 129] on span "Policy not renewing" at bounding box center [288, 127] width 219 height 10
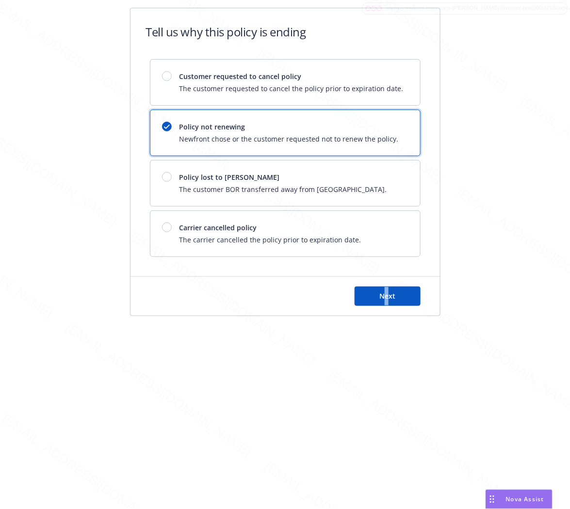
click at [386, 307] on div "Next" at bounding box center [284, 296] width 309 height 39
click at [389, 302] on button "Next" at bounding box center [387, 296] width 66 height 19
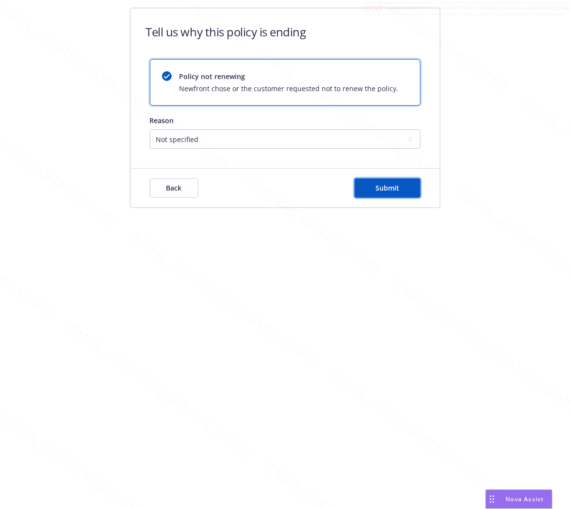
click at [385, 190] on span "Submit" at bounding box center [387, 187] width 24 height 9
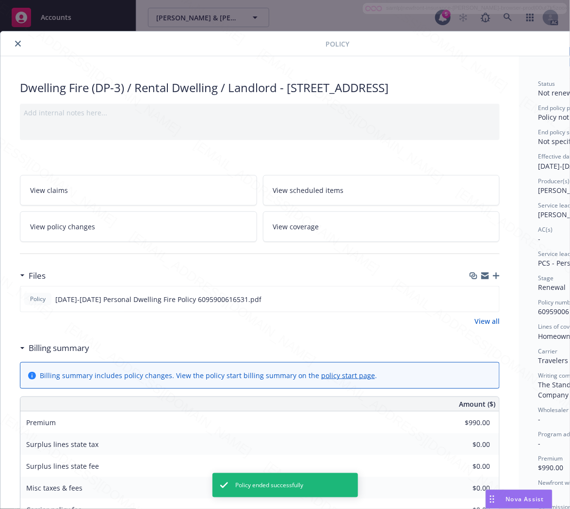
scroll to position [29, 0]
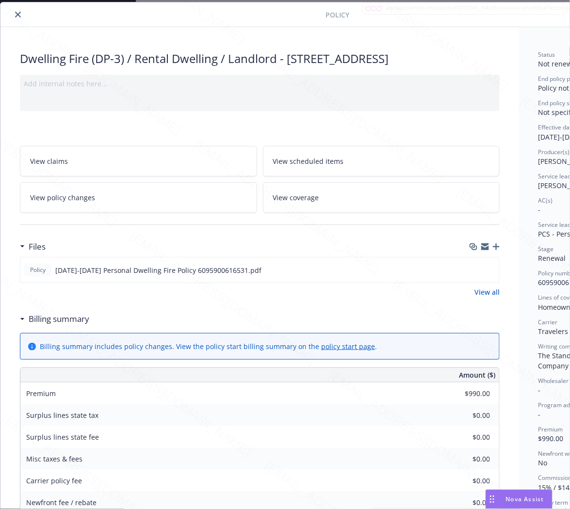
click at [17, 15] on icon "close" at bounding box center [18, 15] width 6 height 6
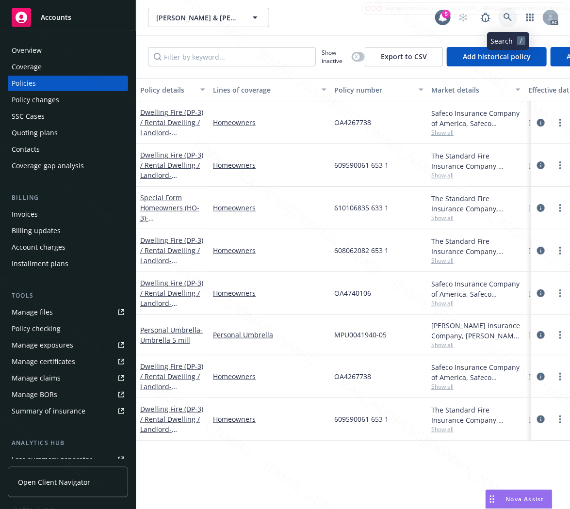
click at [506, 13] on icon at bounding box center [507, 17] width 8 height 8
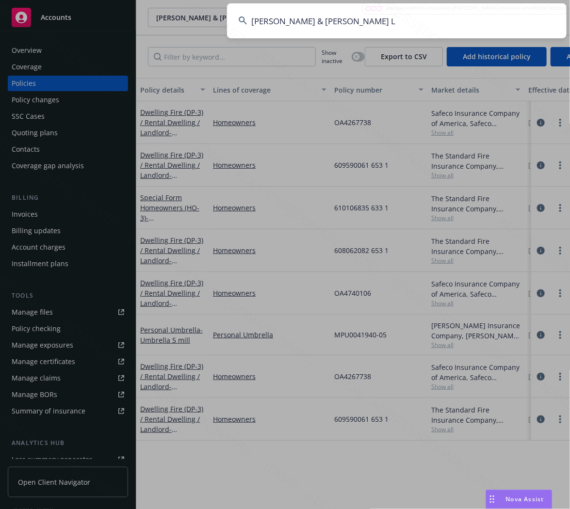
type input "[PERSON_NAME] & [PERSON_NAME] L"
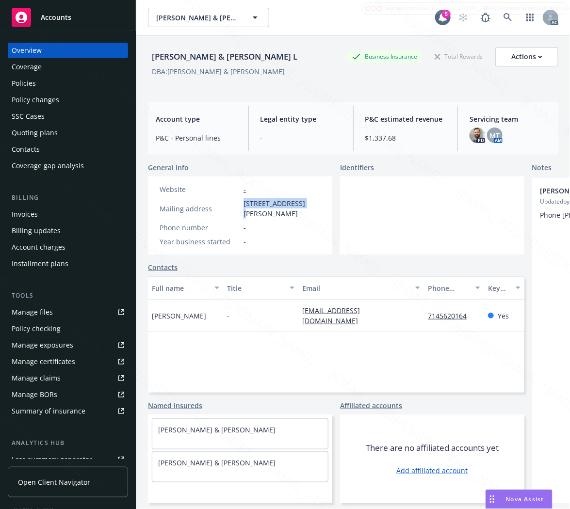
drag, startPoint x: 248, startPoint y: 201, endPoint x: 298, endPoint y: 201, distance: 50.4
click at [298, 201] on span "[STREET_ADDRESS][PERSON_NAME]" at bounding box center [281, 208] width 77 height 20
copy span "[STREET_ADDRESS][PERSON_NAME]"
click at [30, 81] on div "Policies" at bounding box center [24, 84] width 24 height 16
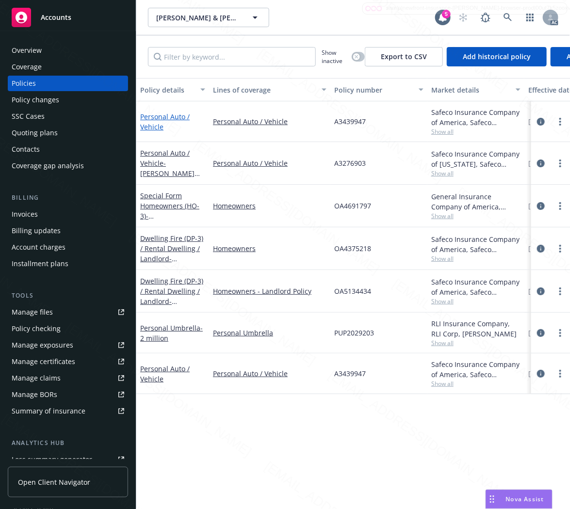
click at [151, 118] on link "Personal Auto / Vehicle" at bounding box center [164, 121] width 49 height 19
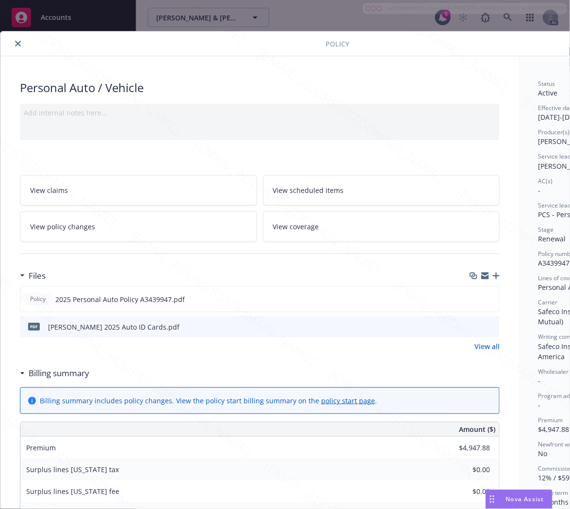
click at [68, 375] on h3 "Billing summary" at bounding box center [59, 373] width 61 height 13
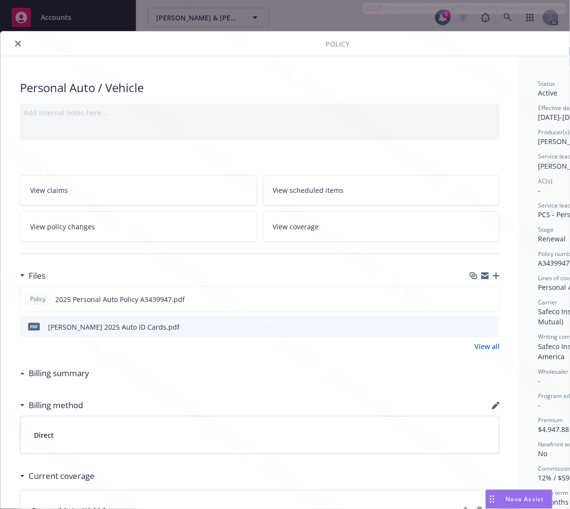
scroll to position [0, 105]
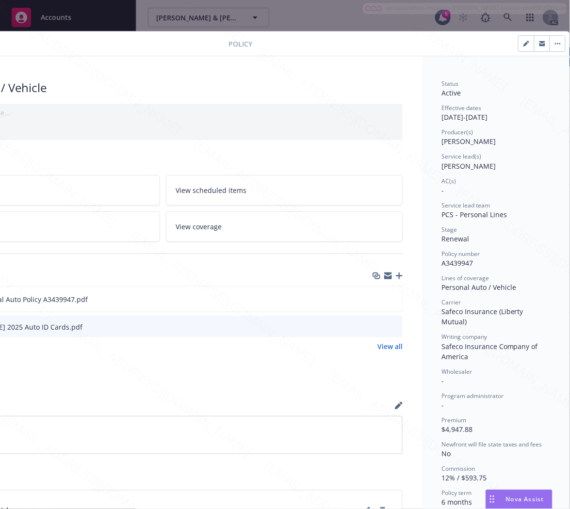
click at [457, 262] on span "A3439947" at bounding box center [457, 262] width 32 height 9
copy span "A3439947"
click at [373, 296] on icon "download file" at bounding box center [377, 299] width 8 height 8
click at [549, 42] on button "button" at bounding box center [557, 44] width 16 height 16
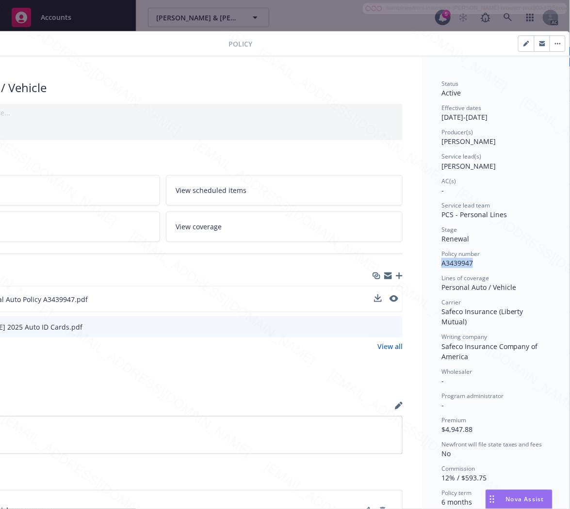
click at [555, 44] on icon "button" at bounding box center [558, 44] width 6 height 2
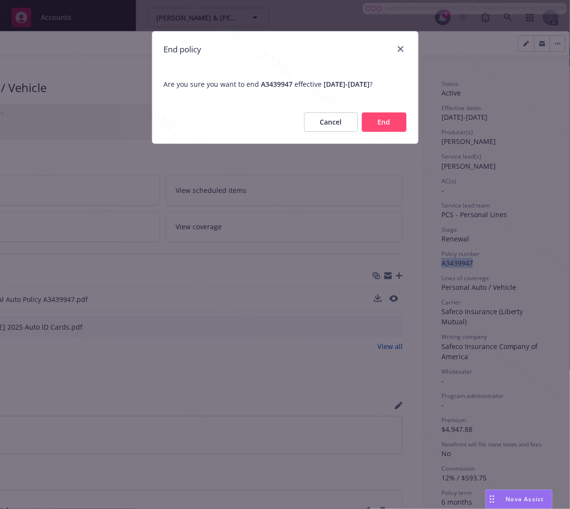
click at [389, 117] on button "End" at bounding box center [384, 121] width 45 height 19
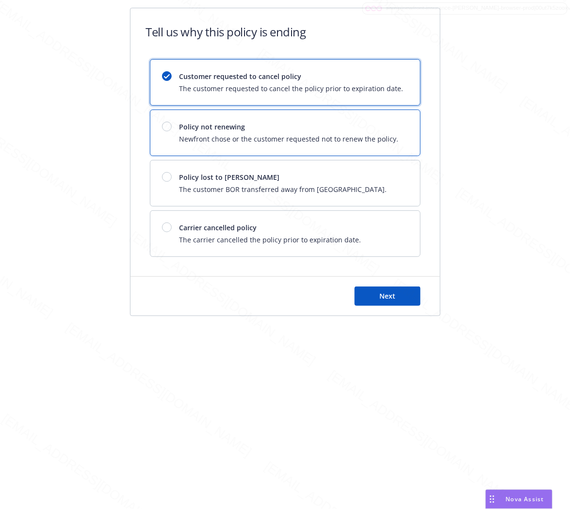
click at [389, 117] on div "Policy not renewing Newfront chose or the customer requested not to renew the p…" at bounding box center [285, 133] width 270 height 46
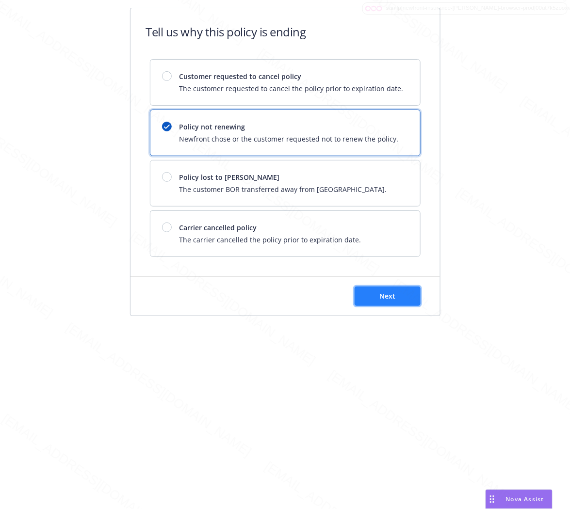
click at [395, 299] on span "Next" at bounding box center [387, 295] width 16 height 9
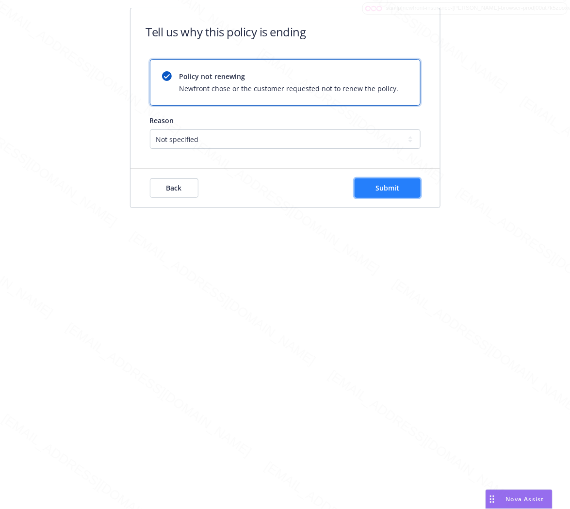
click at [409, 191] on button "Submit" at bounding box center [387, 187] width 66 height 19
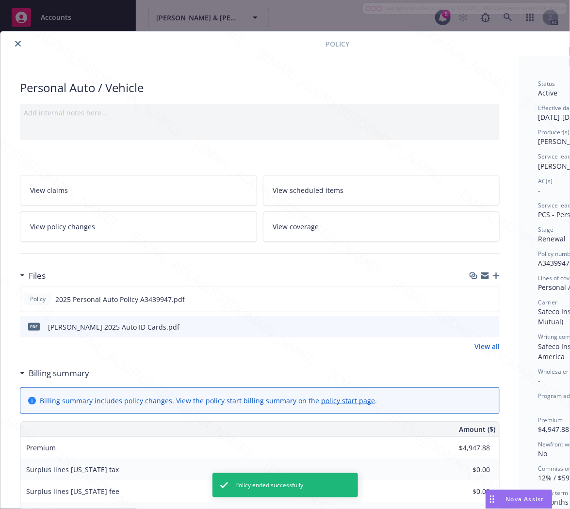
scroll to position [29, 0]
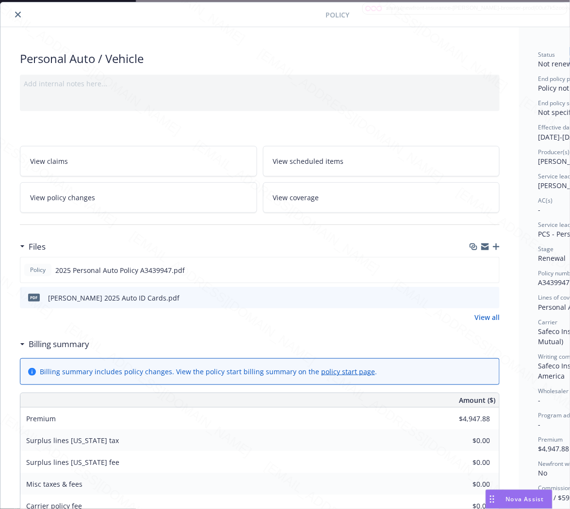
click at [16, 16] on icon "close" at bounding box center [18, 15] width 6 height 6
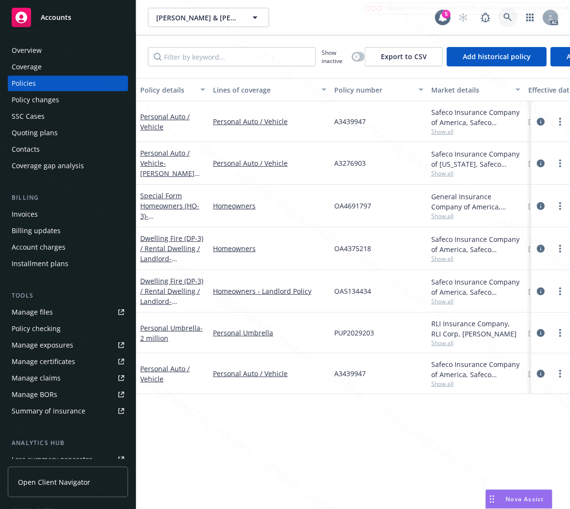
click at [508, 16] on icon at bounding box center [507, 17] width 9 height 9
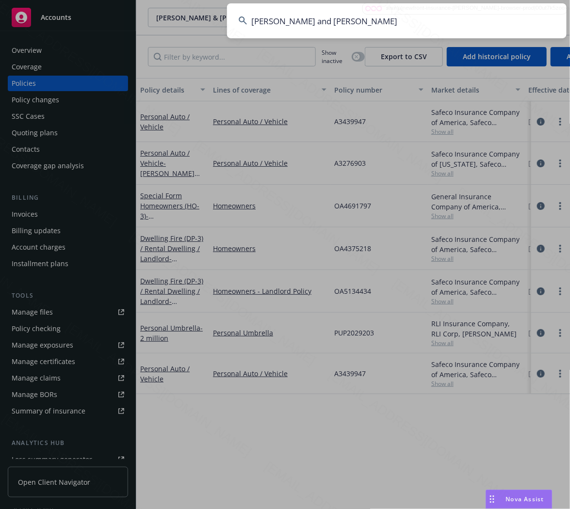
type input "[PERSON_NAME] and [PERSON_NAME]"
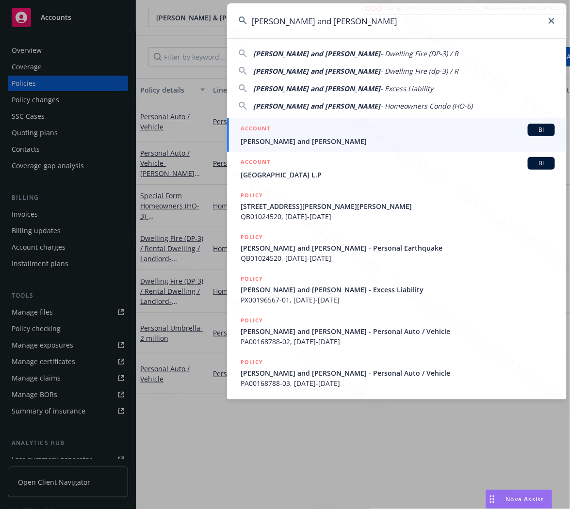
click at [353, 24] on input "[PERSON_NAME] and [PERSON_NAME]" at bounding box center [396, 20] width 339 height 35
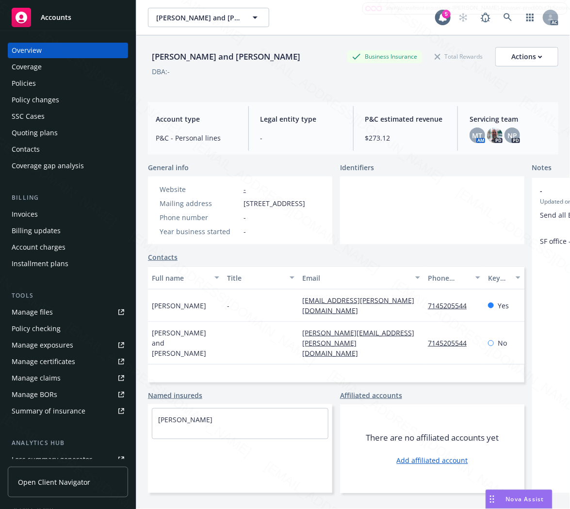
click at [10, 86] on link "Policies" at bounding box center [68, 84] width 120 height 16
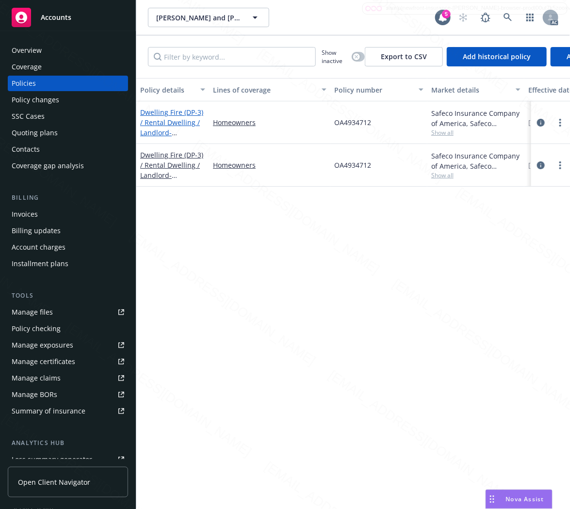
click at [153, 113] on link "Dwelling Fire (DP-3) / Rental Dwelling / Landlord - [STREET_ADDRESS]" at bounding box center [171, 128] width 63 height 40
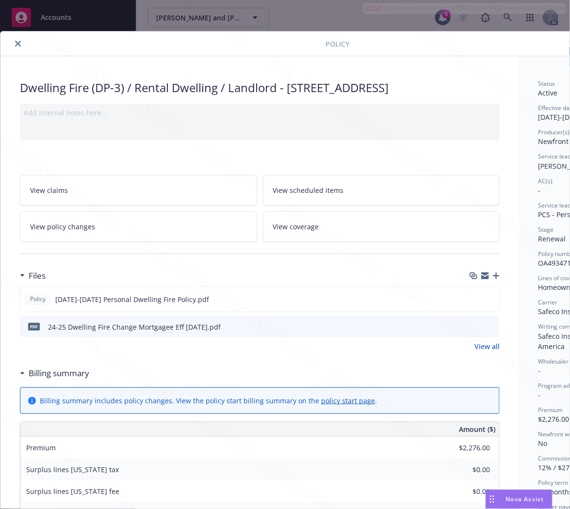
click at [68, 380] on h3 "Billing summary" at bounding box center [59, 373] width 61 height 13
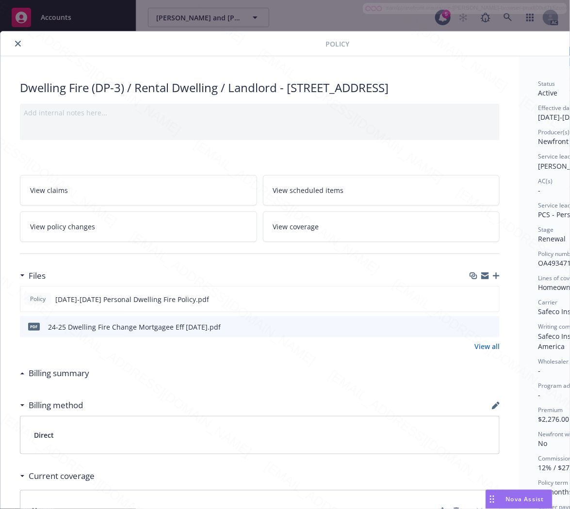
click at [83, 380] on h3 "Billing summary" at bounding box center [59, 373] width 61 height 13
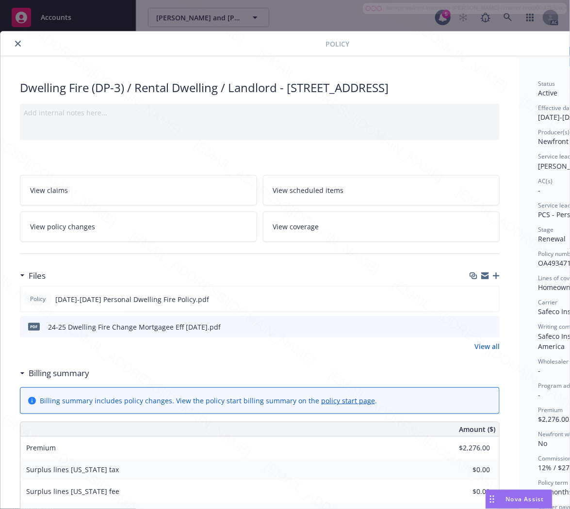
click at [83, 380] on h3 "Billing summary" at bounding box center [59, 373] width 61 height 13
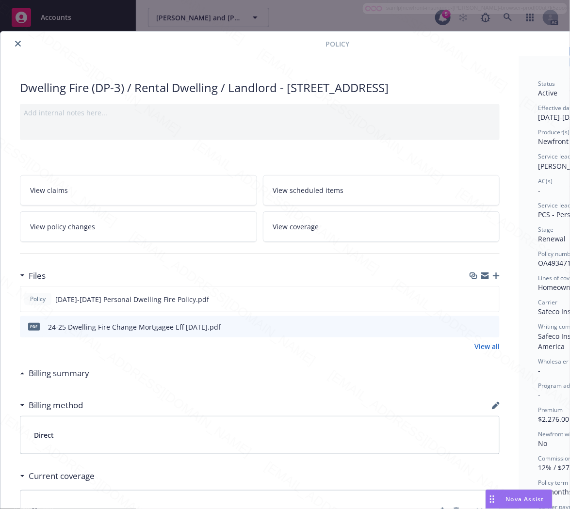
scroll to position [0, 105]
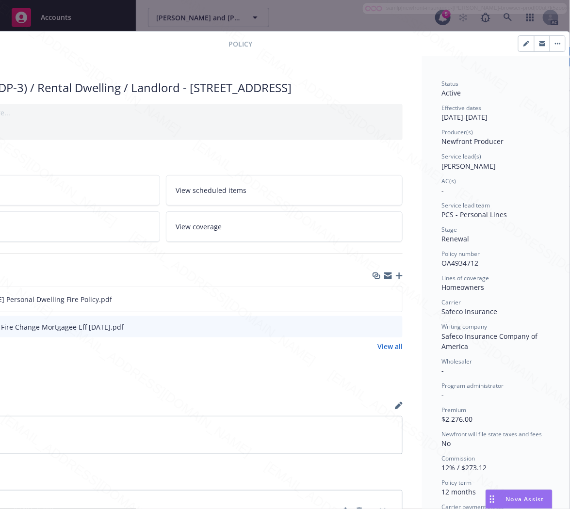
click at [454, 260] on span "OA4934712" at bounding box center [459, 262] width 37 height 9
copy span "OA4934712"
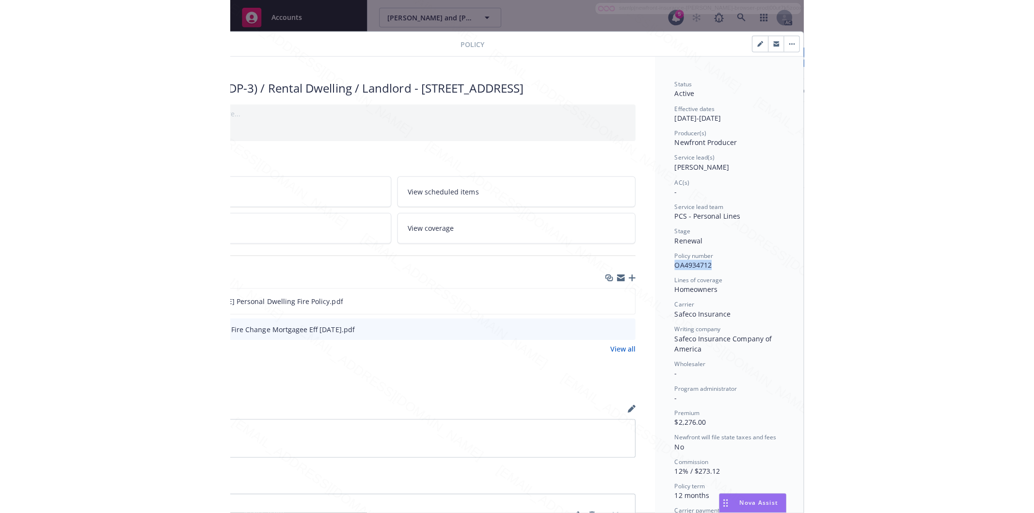
scroll to position [0, 0]
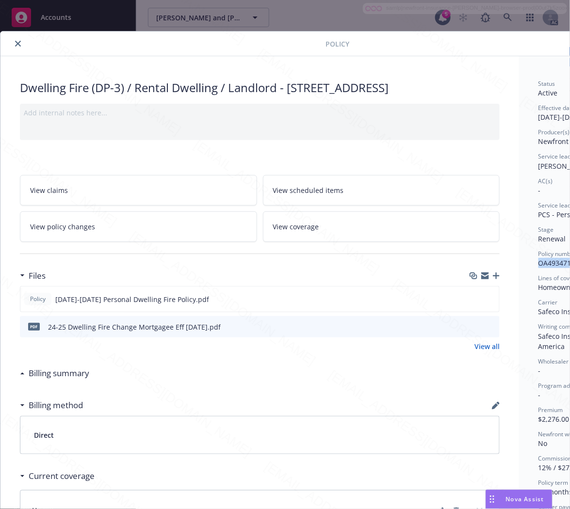
click at [139, 242] on link "View policy changes" at bounding box center [138, 226] width 237 height 31
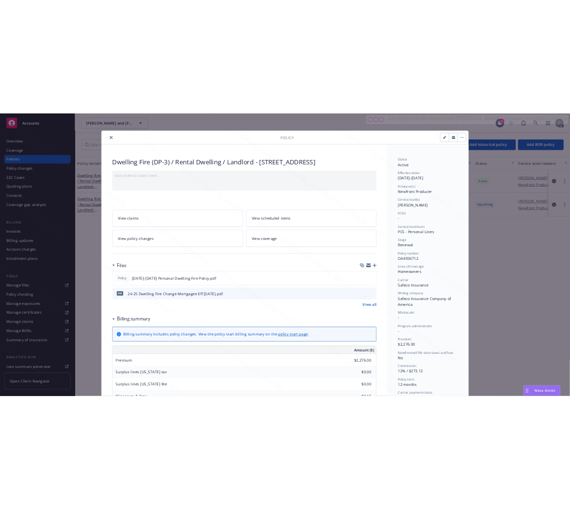
scroll to position [29, 0]
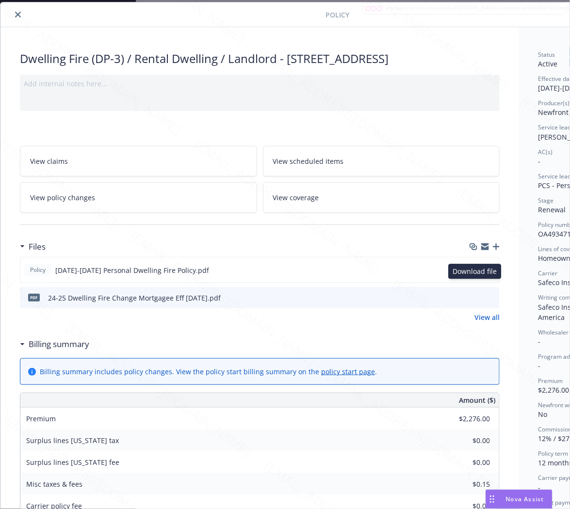
click at [474, 271] on icon "download file" at bounding box center [474, 269] width 6 height 6
click at [46, 350] on h3 "Billing summary" at bounding box center [59, 344] width 61 height 13
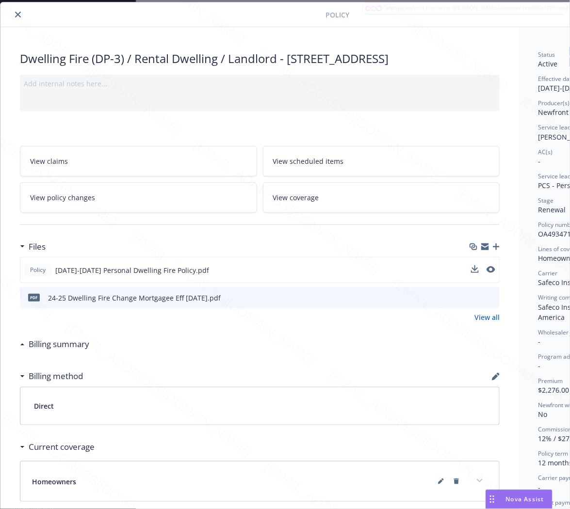
scroll to position [29, 105]
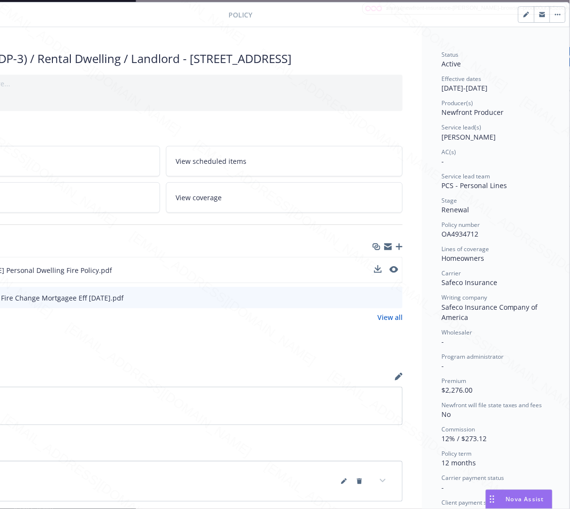
click at [552, 16] on button "button" at bounding box center [557, 15] width 16 height 16
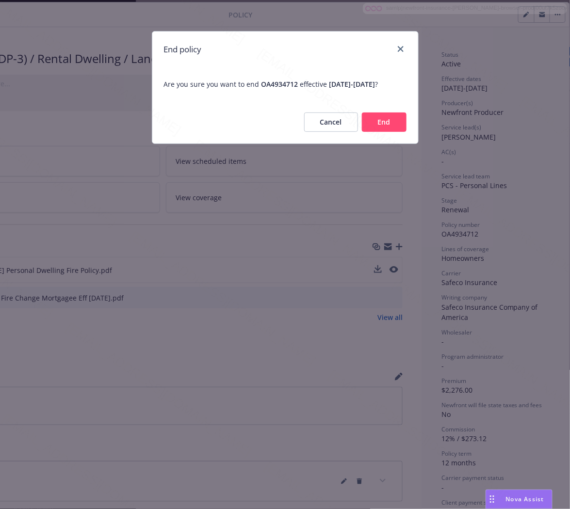
click at [395, 129] on button "End" at bounding box center [384, 121] width 45 height 19
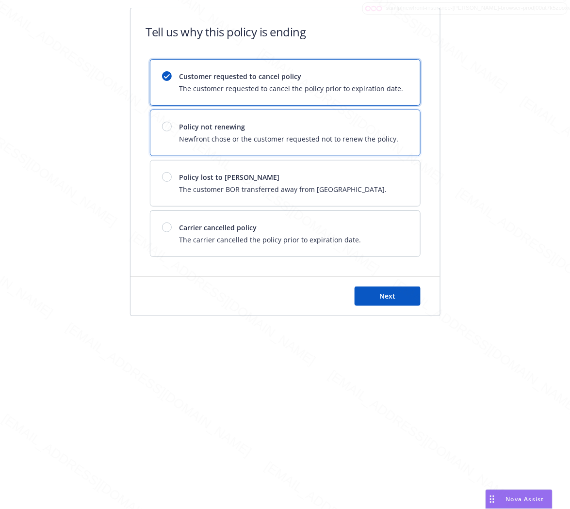
click at [401, 122] on div "Policy not renewing Newfront chose or the customer requested not to renew the p…" at bounding box center [285, 133] width 270 height 46
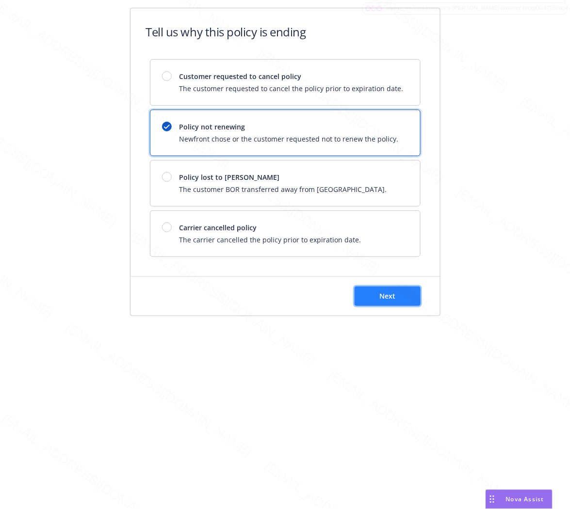
click at [377, 288] on button "Next" at bounding box center [387, 296] width 66 height 19
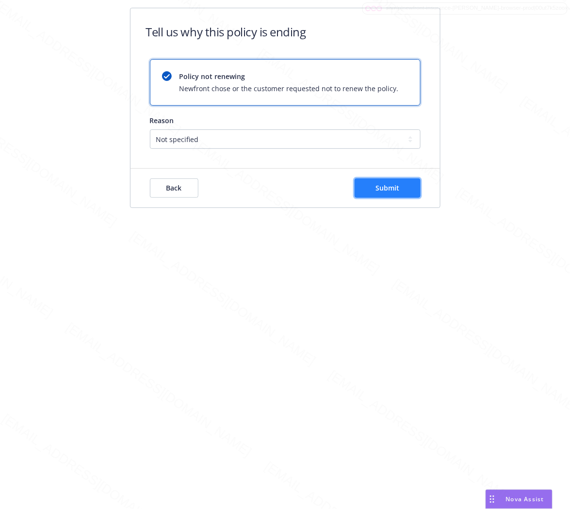
click at [405, 195] on button "Submit" at bounding box center [387, 187] width 66 height 19
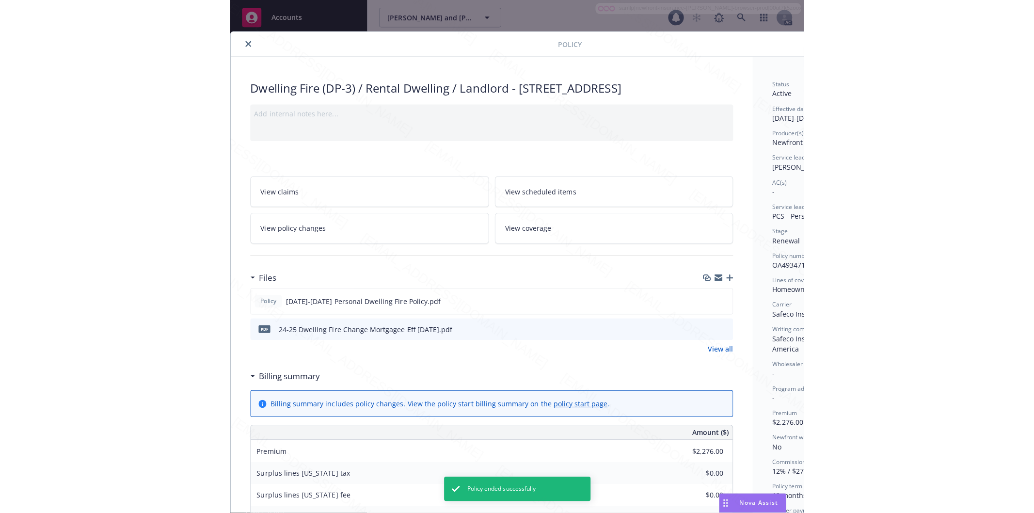
scroll to position [29, 0]
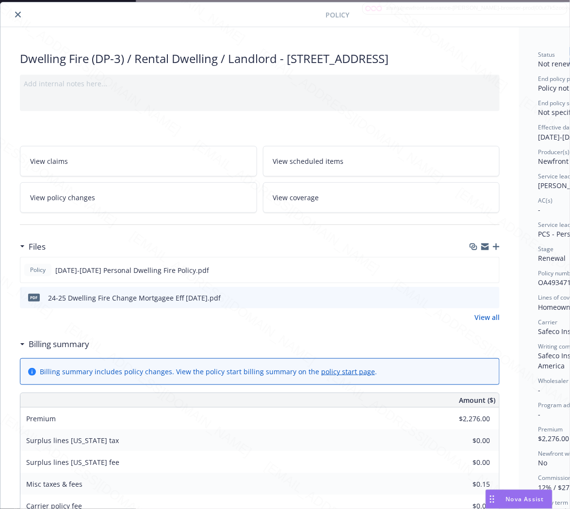
click at [17, 14] on icon "close" at bounding box center [18, 15] width 6 height 6
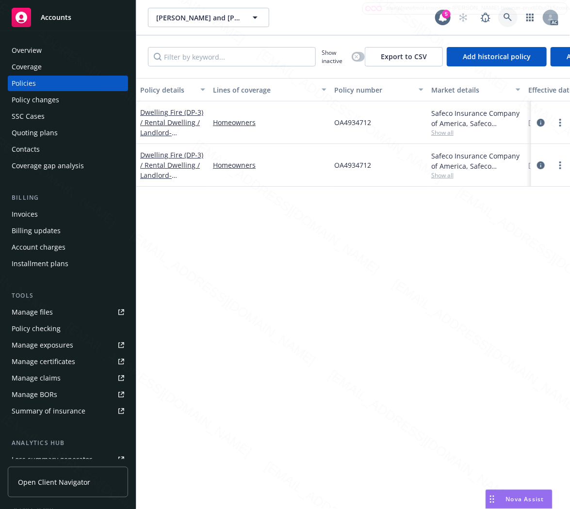
click at [505, 15] on icon at bounding box center [507, 17] width 9 height 9
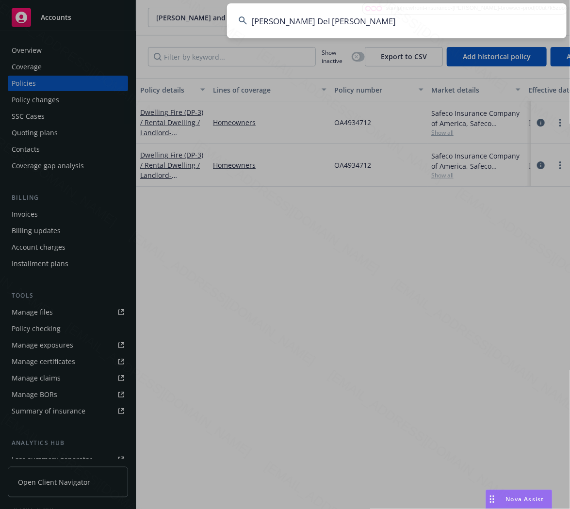
type input "[PERSON_NAME] Del [PERSON_NAME]"
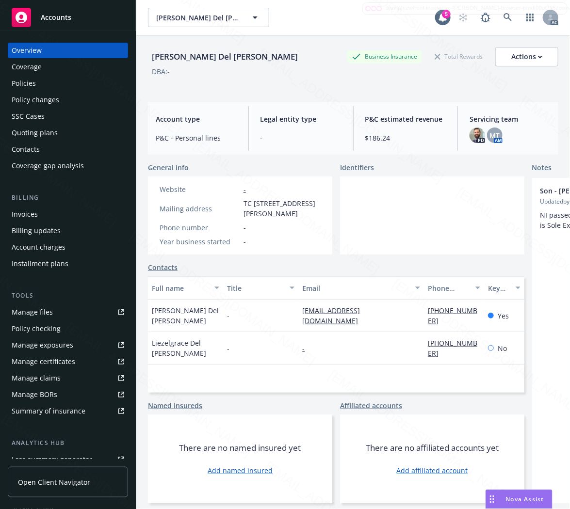
click at [36, 80] on div "Policies" at bounding box center [68, 84] width 112 height 16
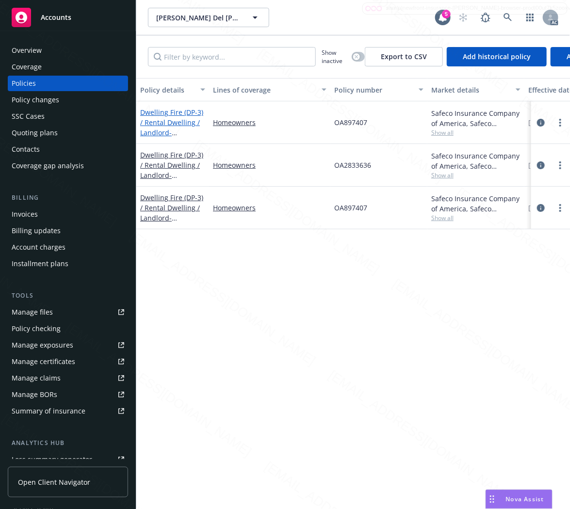
click at [147, 119] on link "Dwelling Fire (DP-3) / Rental Dwelling / Landlord - [STREET_ADDRESS]" at bounding box center [171, 128] width 63 height 40
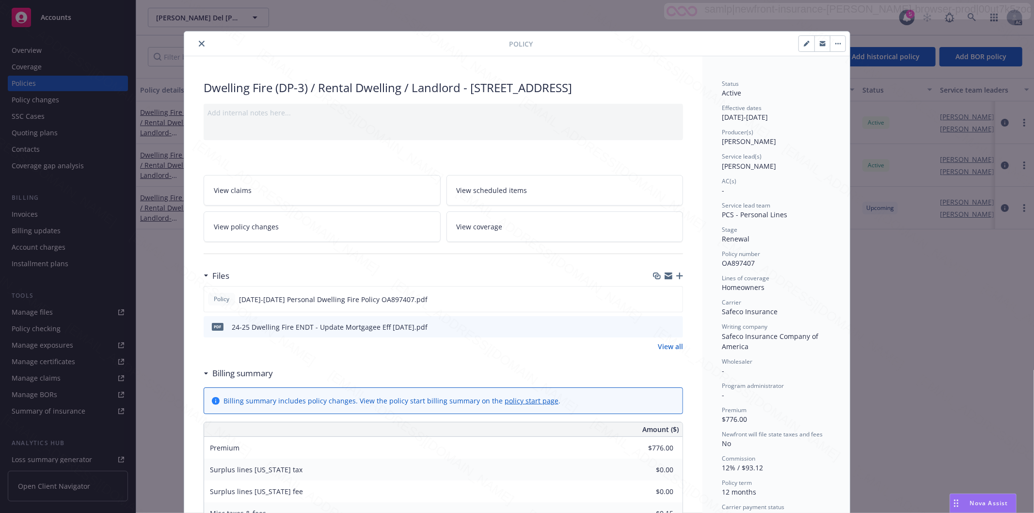
click at [359, 241] on link "View policy changes" at bounding box center [322, 226] width 237 height 31
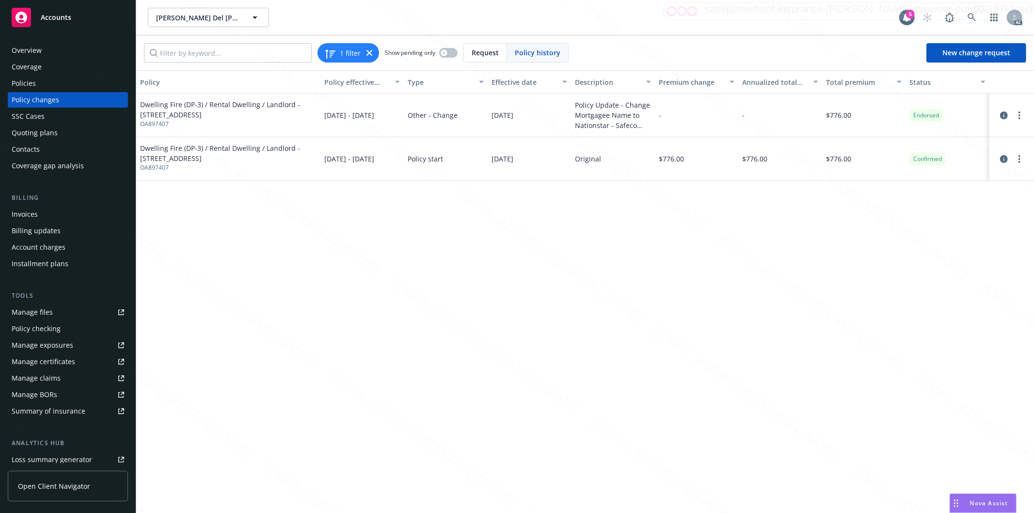
click at [195, 236] on div "Policy Policy effective dates Type Effective date Description Premium change An…" at bounding box center [585, 291] width 898 height 443
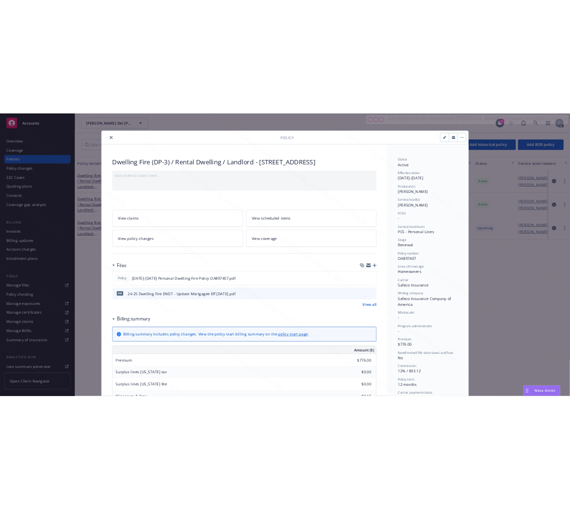
scroll to position [29, 0]
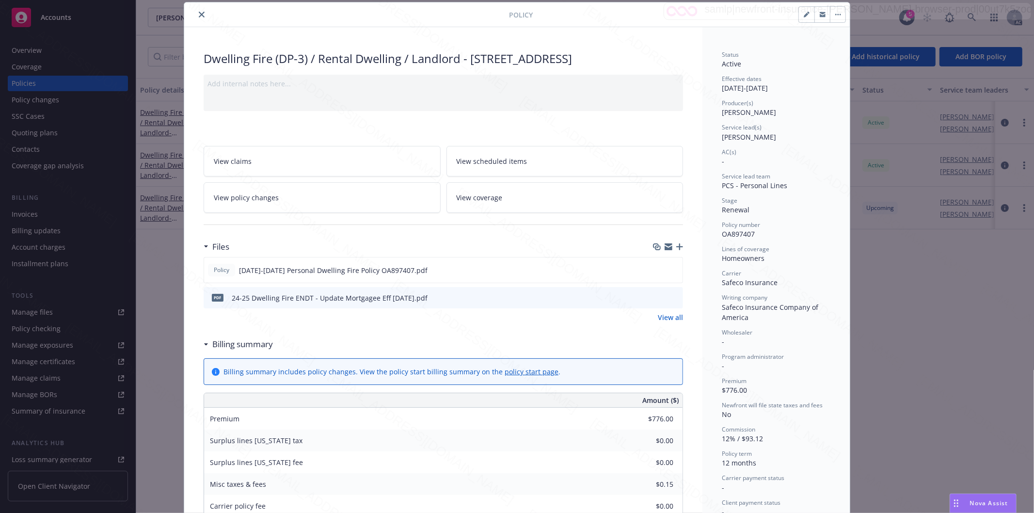
click at [257, 350] on h3 "Billing summary" at bounding box center [242, 344] width 61 height 13
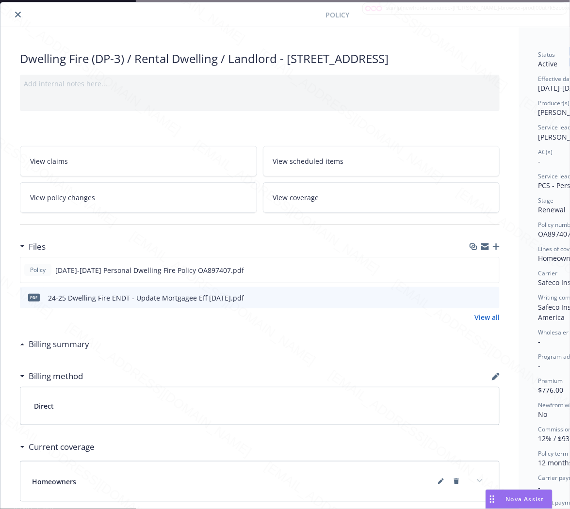
scroll to position [29, 105]
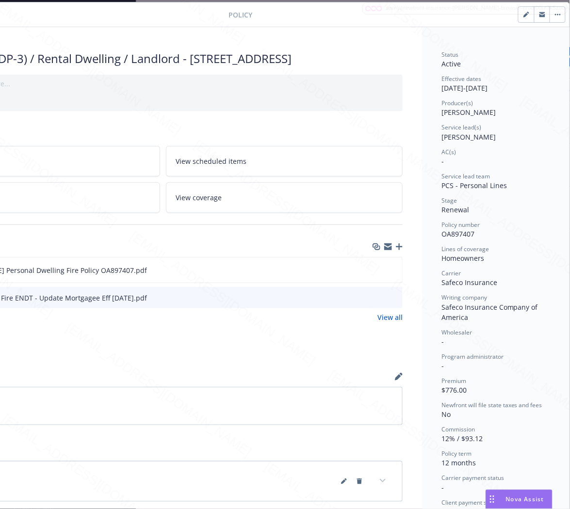
click at [447, 233] on span "OA897407" at bounding box center [457, 233] width 33 height 9
copy span "OA897407"
click at [373, 273] on icon "download file" at bounding box center [377, 270] width 8 height 8
click at [374, 299] on icon "download file" at bounding box center [377, 296] width 6 height 6
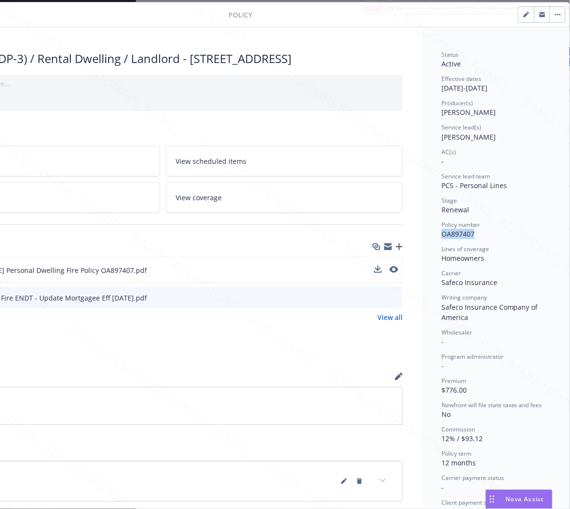
click at [550, 16] on button "button" at bounding box center [557, 15] width 16 height 16
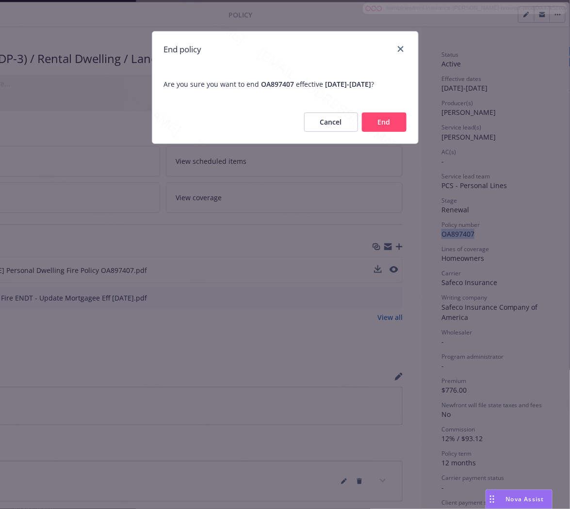
click at [383, 120] on button "End" at bounding box center [384, 121] width 45 height 19
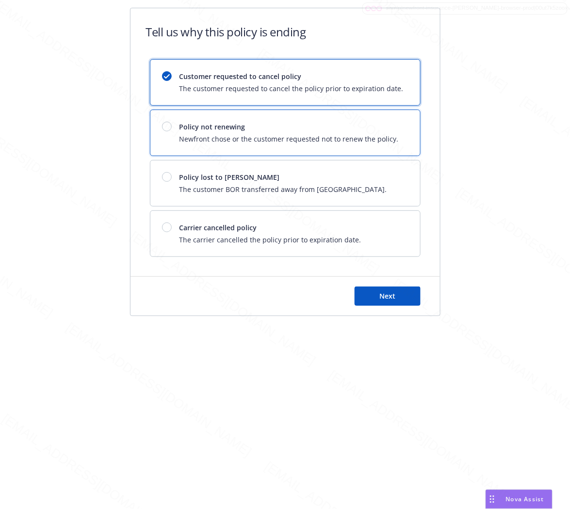
click at [381, 126] on span "Policy not renewing" at bounding box center [288, 127] width 219 height 10
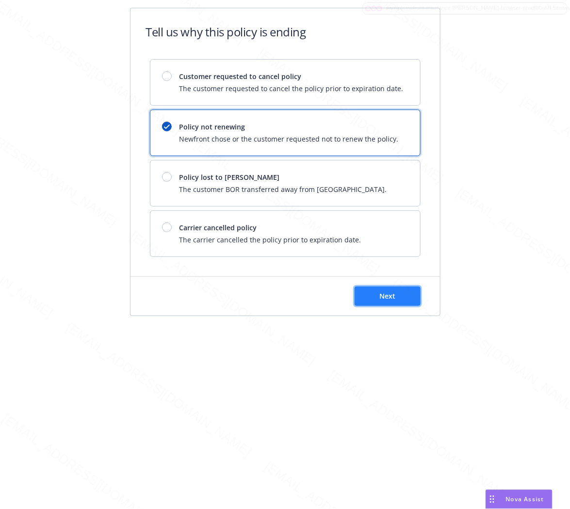
click at [398, 288] on button "Next" at bounding box center [387, 296] width 66 height 19
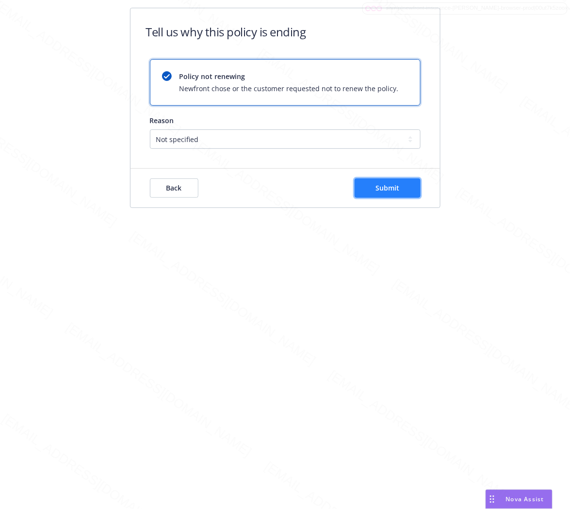
click at [375, 185] on button "Submit" at bounding box center [387, 187] width 66 height 19
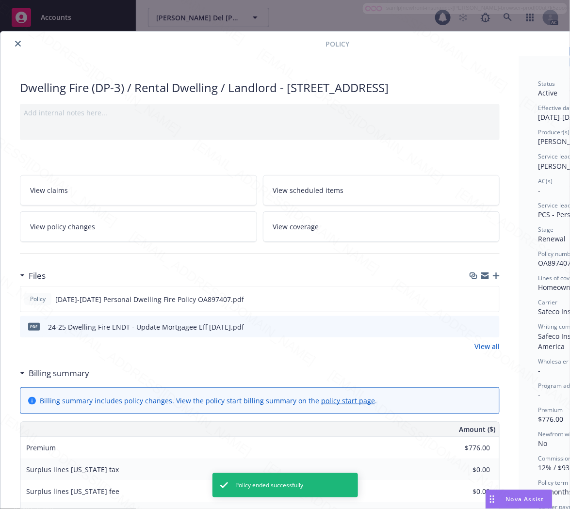
scroll to position [29, 0]
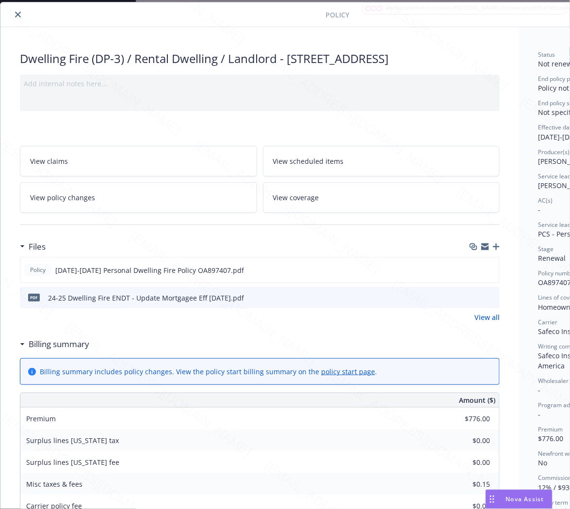
click at [16, 14] on icon "close" at bounding box center [18, 15] width 6 height 6
